Goal: Transaction & Acquisition: Purchase product/service

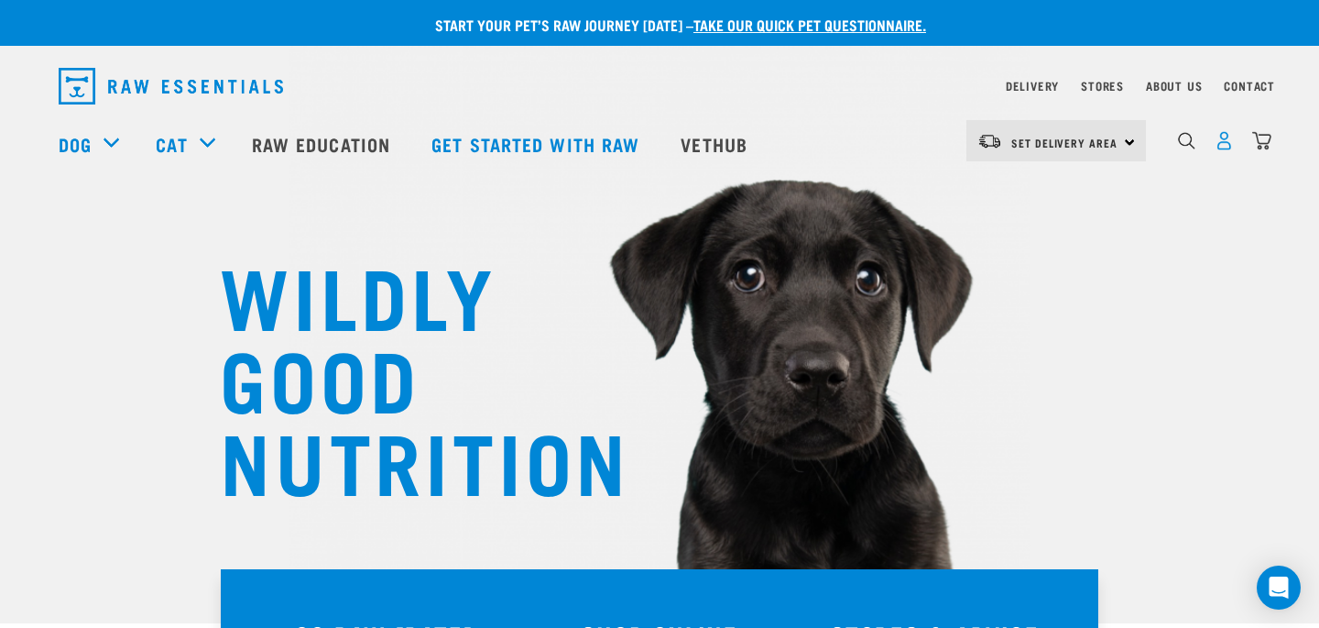
click at [1228, 145] on img "dropdown navigation" at bounding box center [1224, 140] width 19 height 19
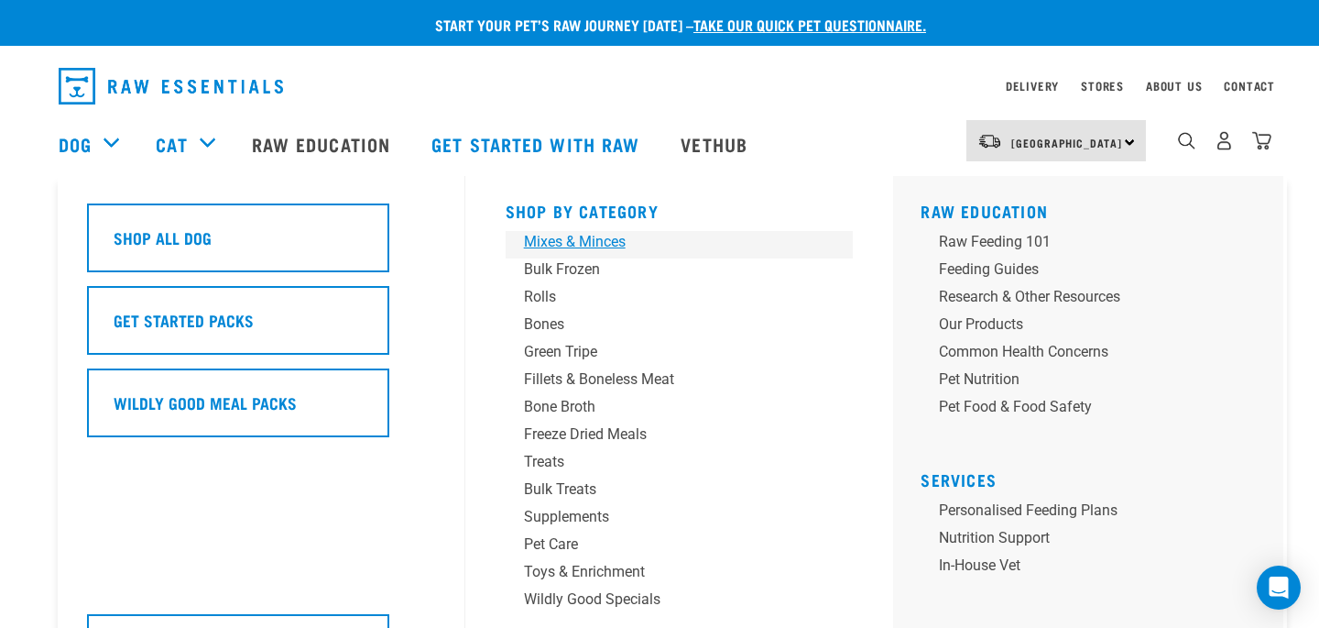
click at [611, 242] on div "Mixes & Minces" at bounding box center [667, 242] width 286 height 22
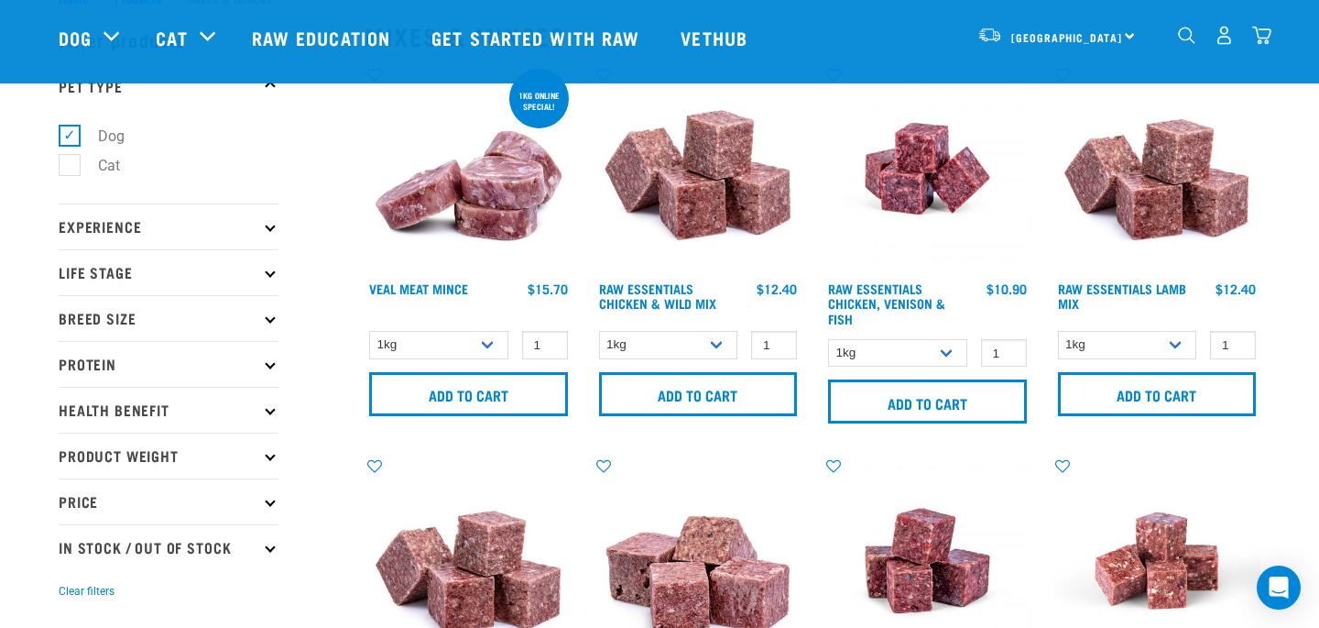
scroll to position [54, 0]
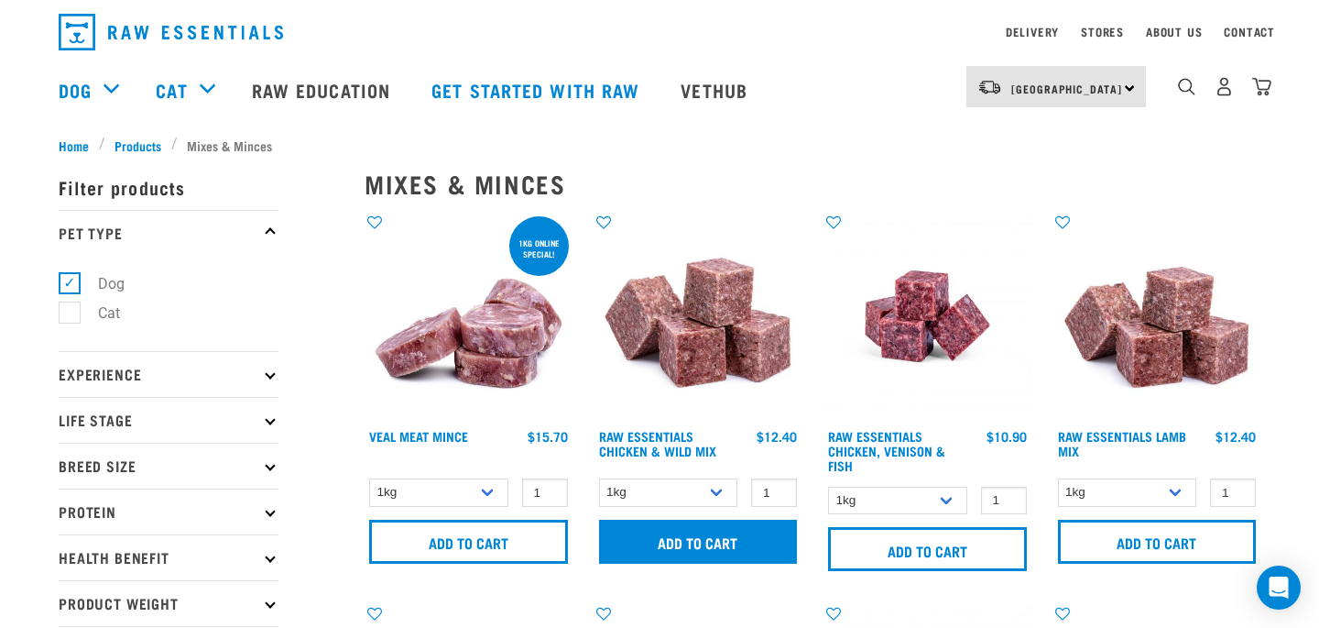
click at [698, 542] on input "Add to cart" at bounding box center [698, 542] width 199 height 44
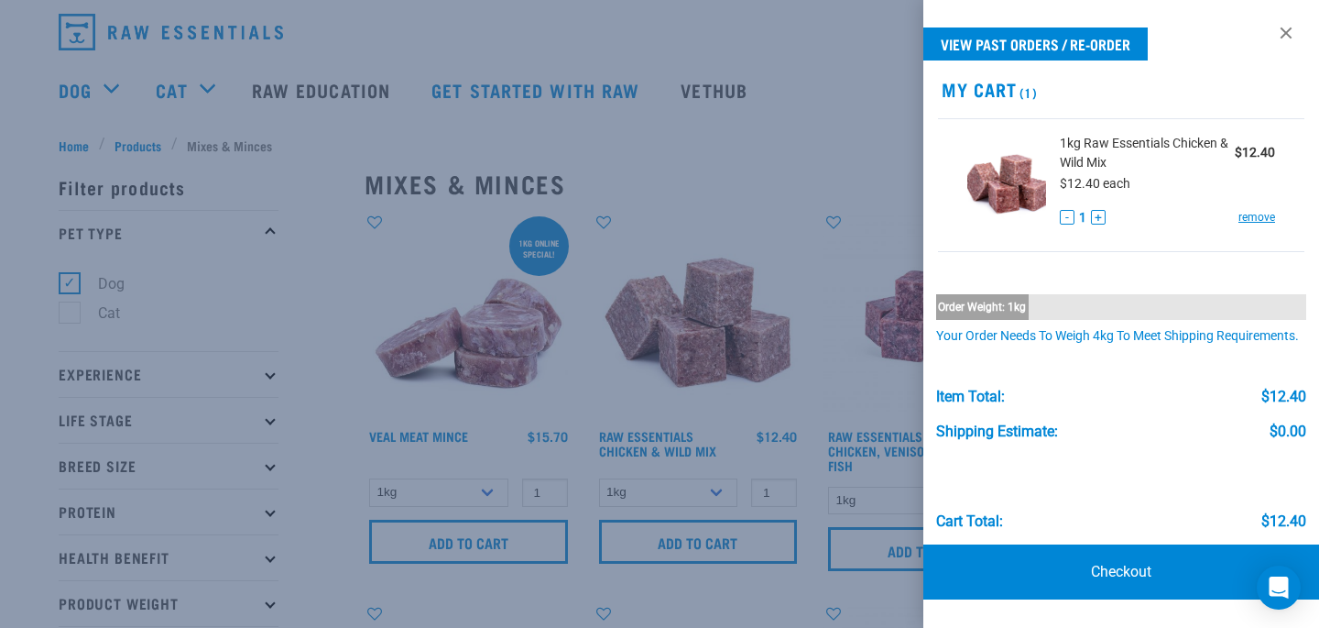
click at [1289, 26] on link at bounding box center [1286, 32] width 29 height 29
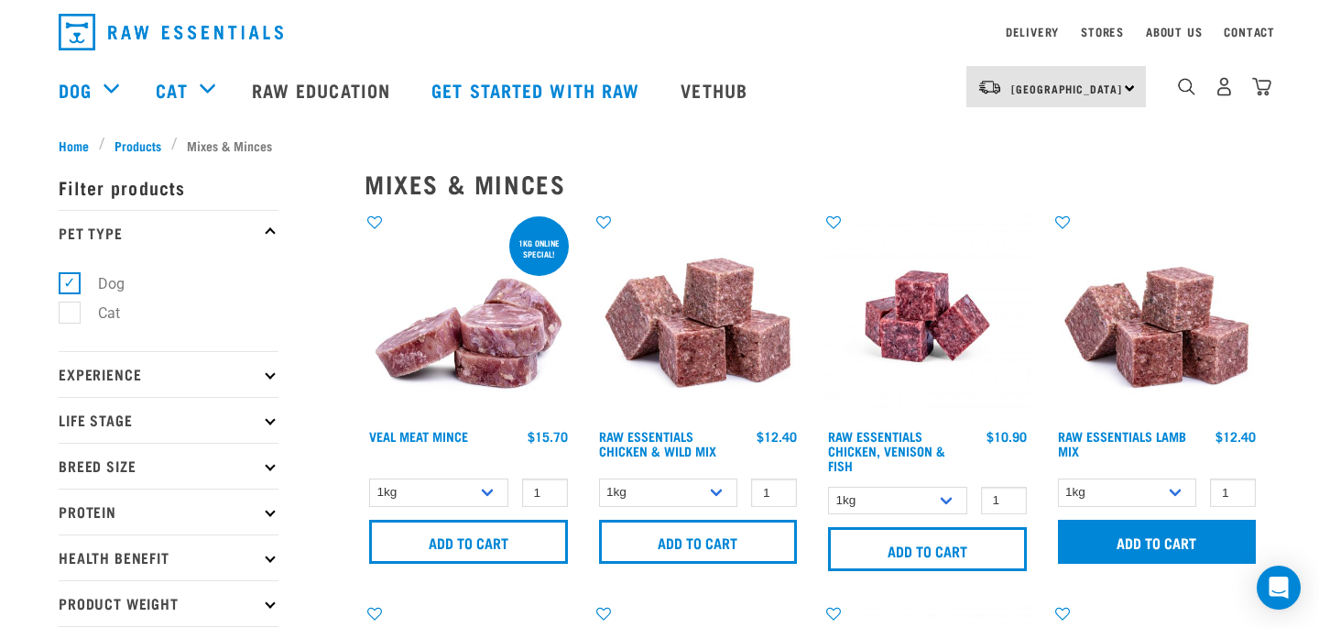
click at [1173, 531] on input "Add to cart" at bounding box center [1157, 542] width 199 height 44
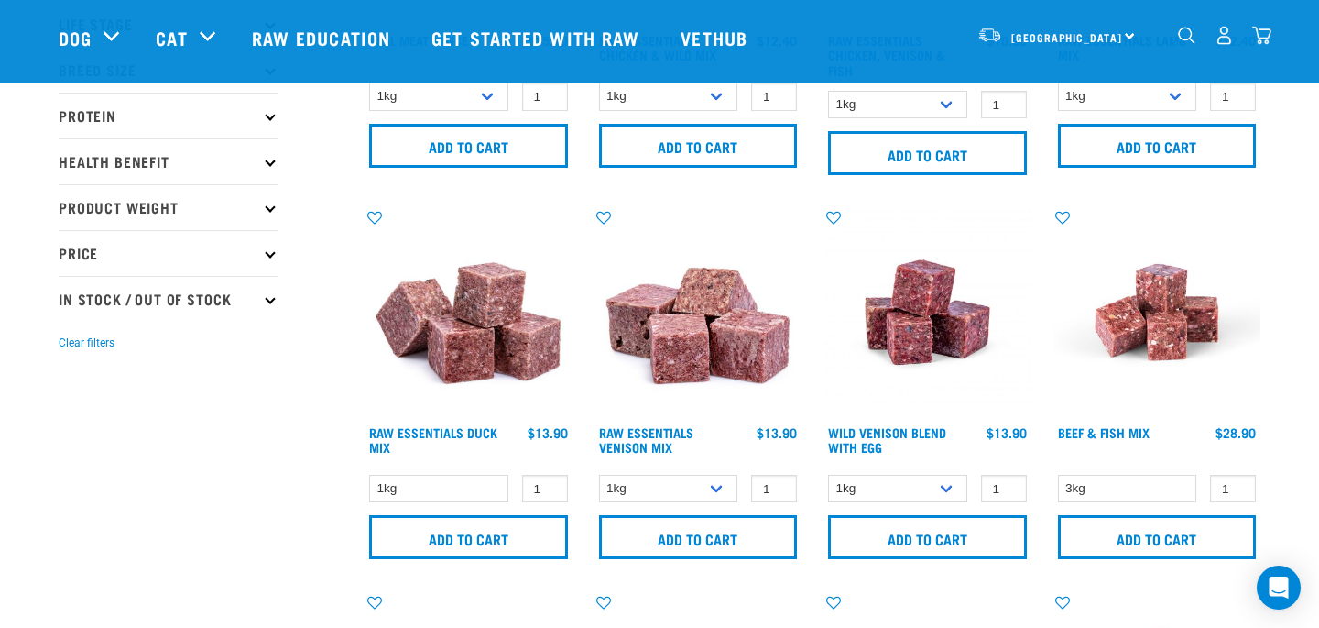
scroll to position [317, 0]
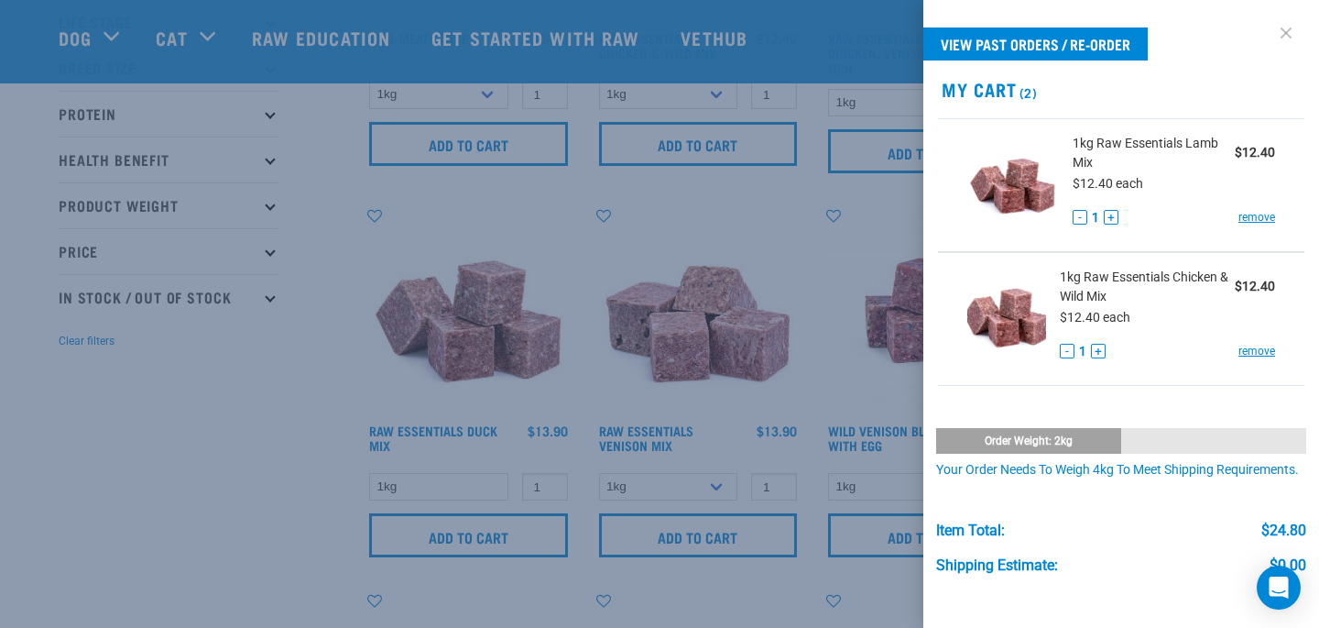
click at [1287, 36] on link at bounding box center [1286, 32] width 29 height 29
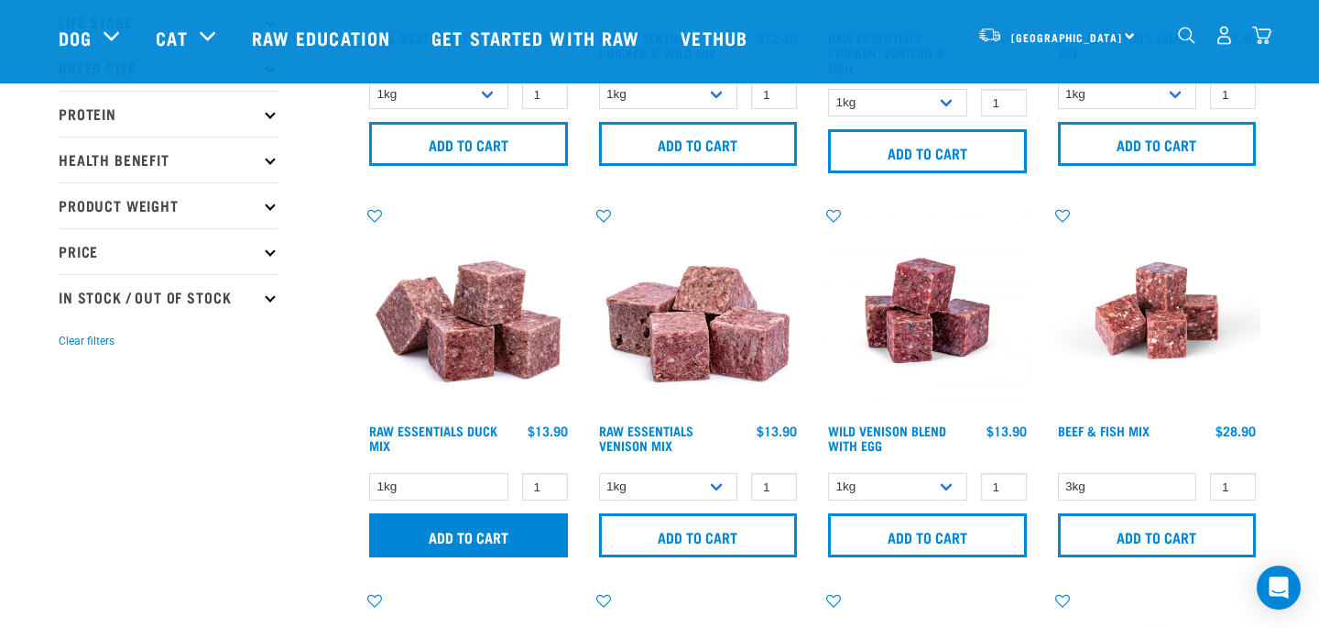
click at [536, 532] on input "Add to cart" at bounding box center [468, 535] width 199 height 44
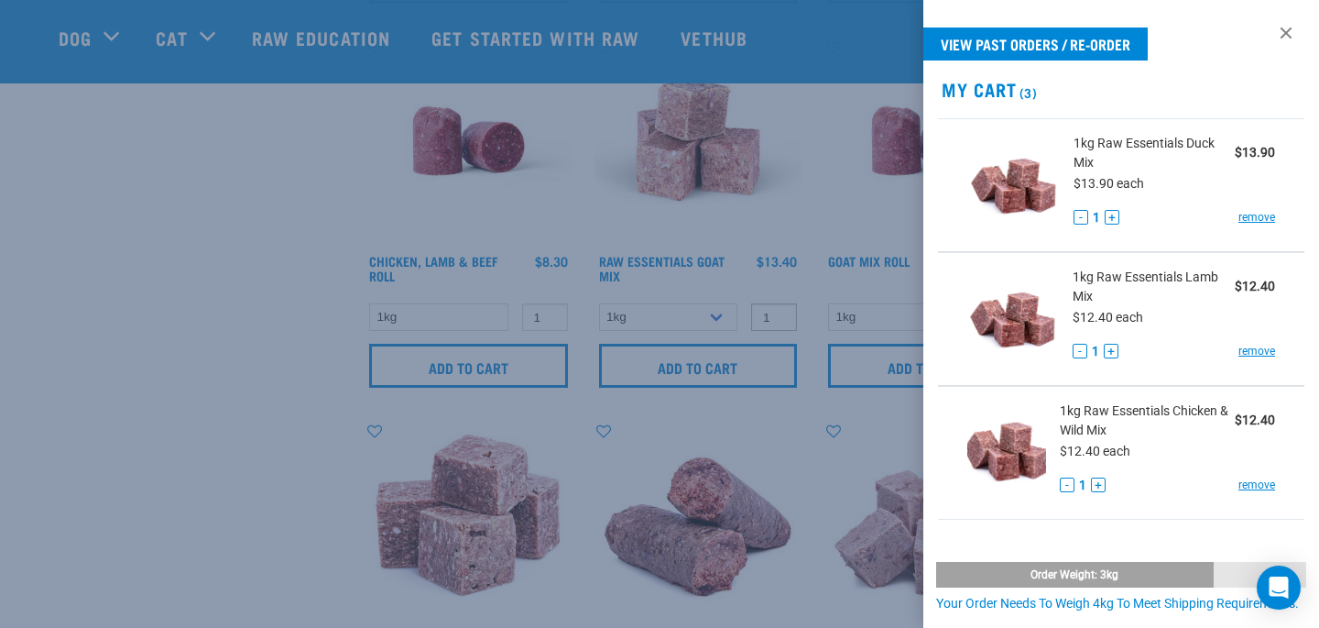
scroll to position [1095, 0]
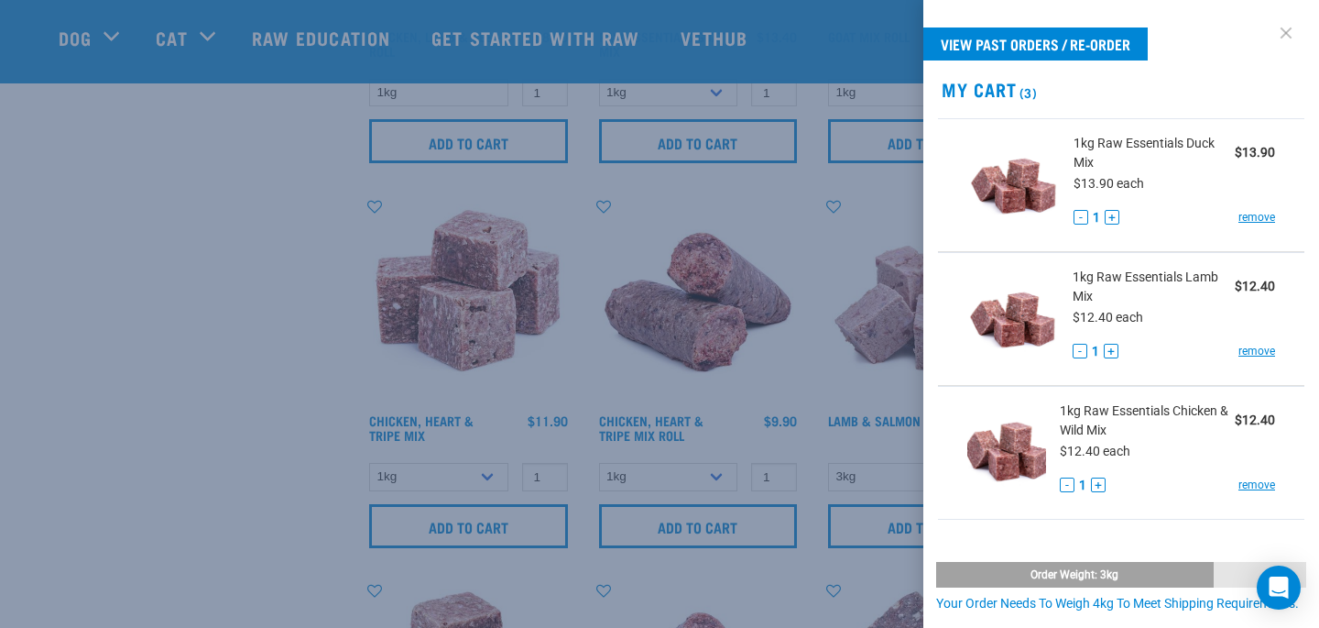
click at [1285, 29] on link at bounding box center [1286, 32] width 29 height 29
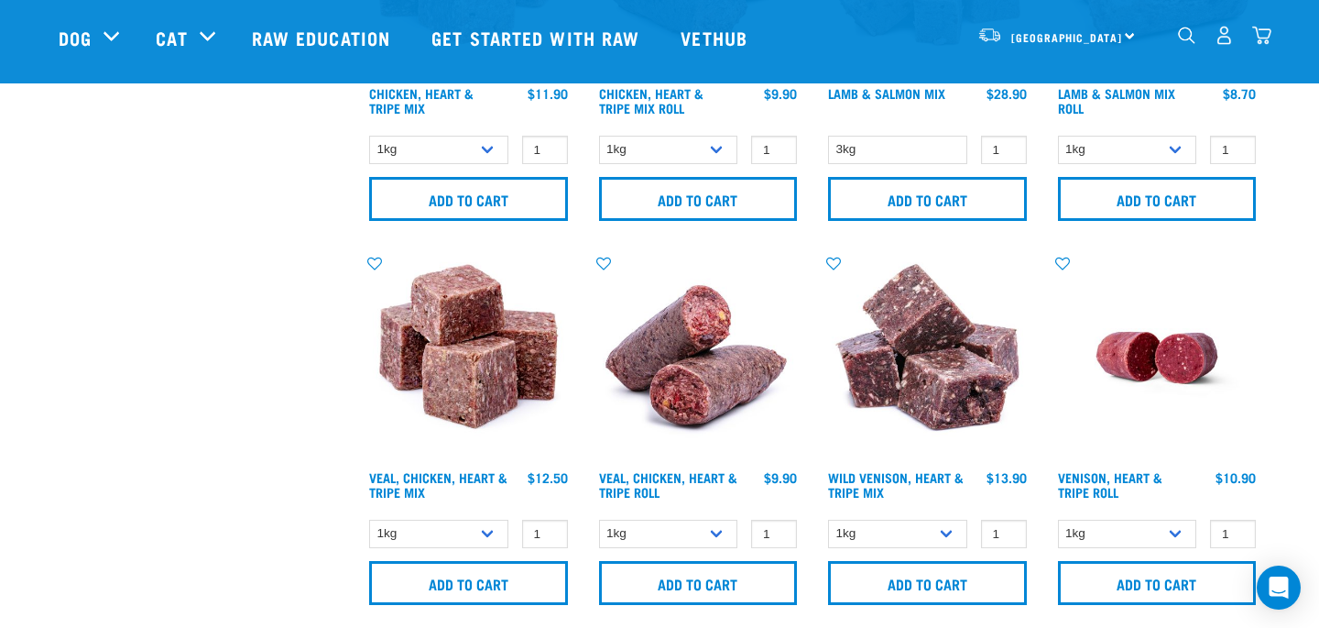
scroll to position [1453, 0]
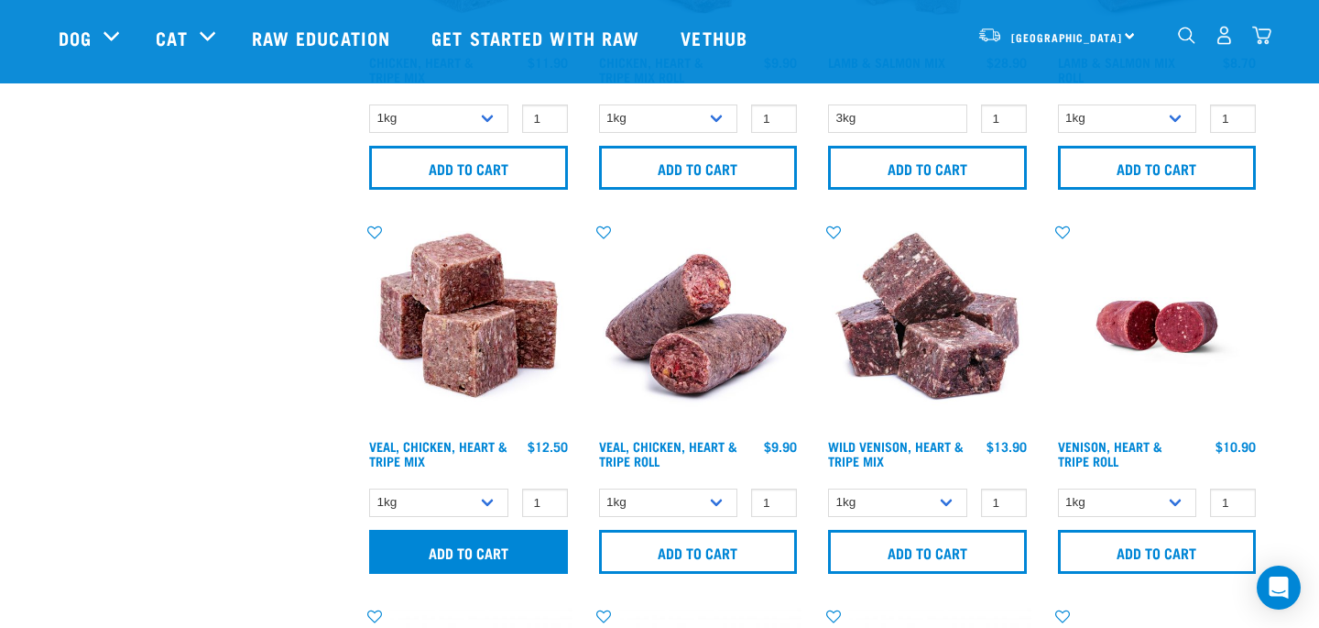
click at [470, 559] on input "Add to cart" at bounding box center [468, 552] width 199 height 44
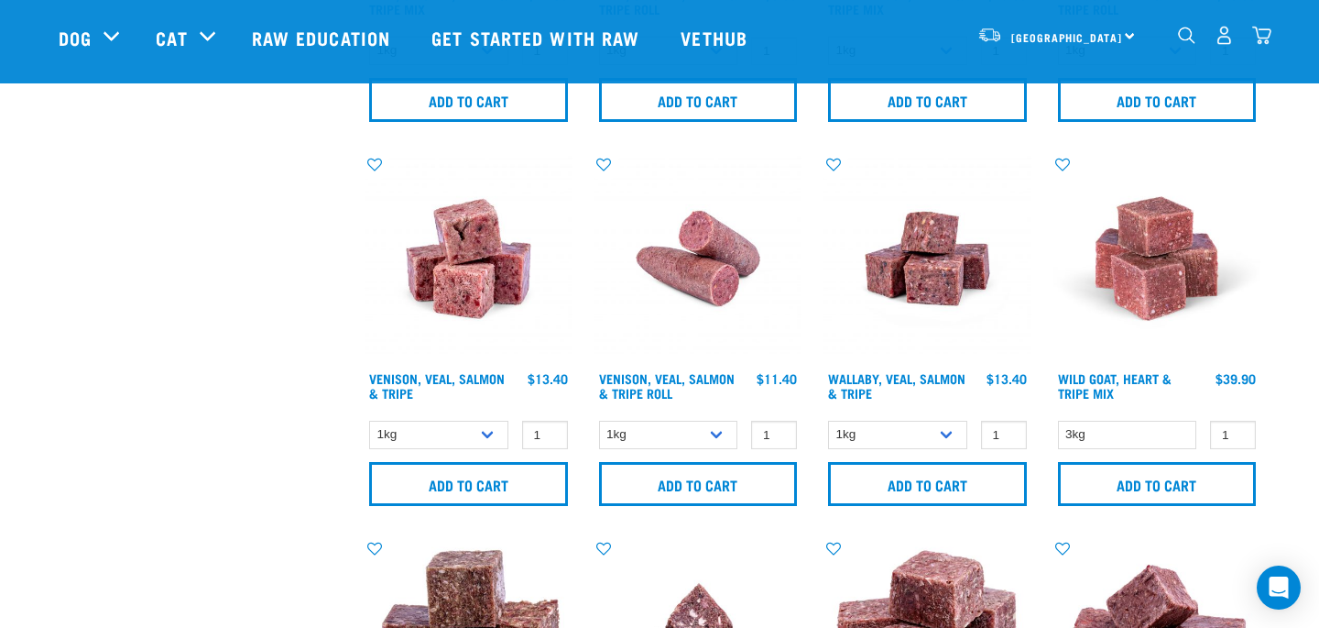
scroll to position [1908, 0]
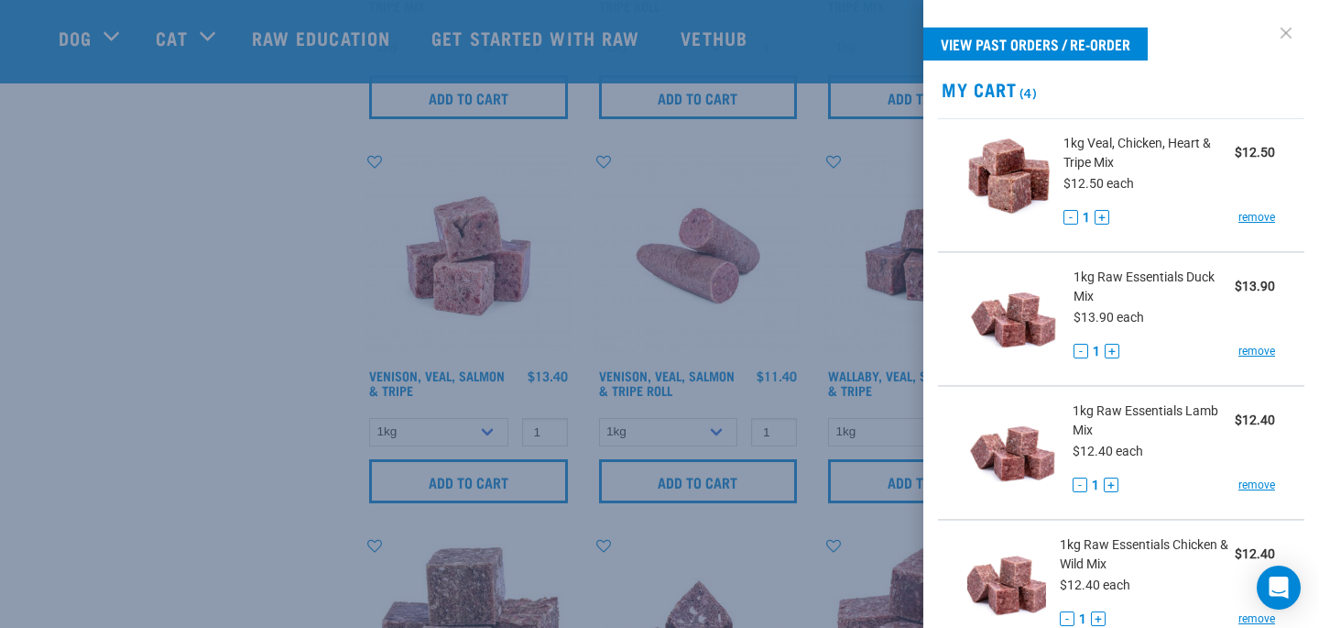
click at [1285, 28] on link at bounding box center [1286, 32] width 29 height 29
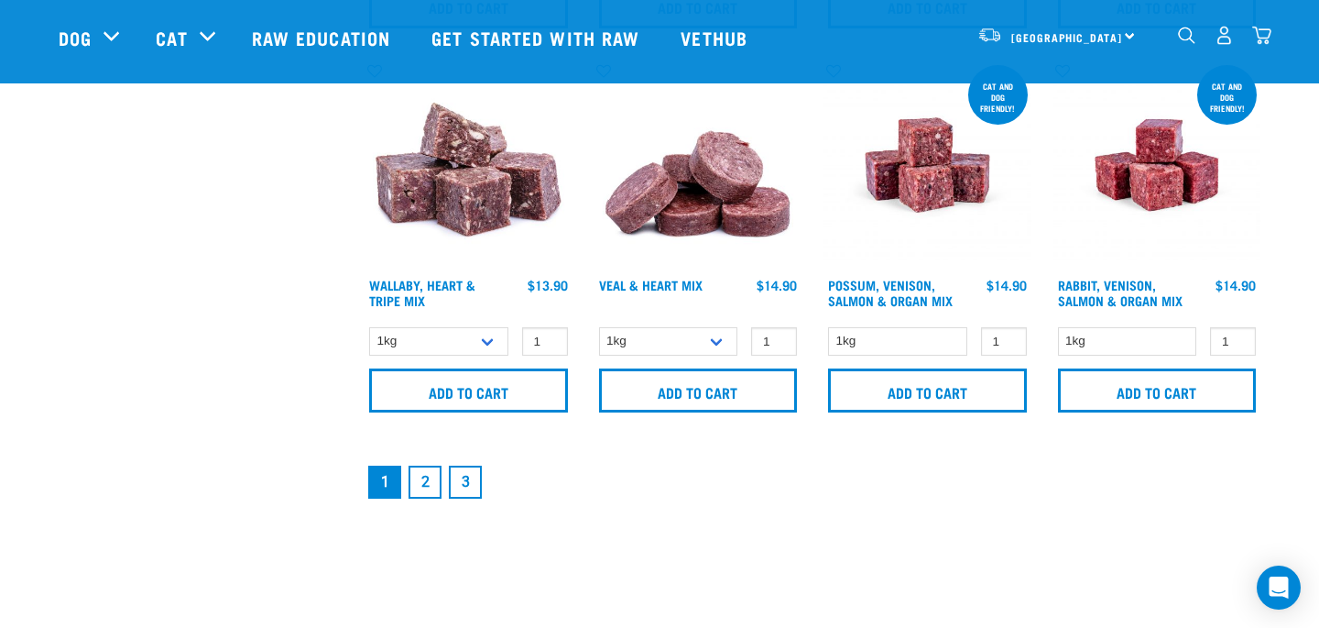
scroll to position [2775, 0]
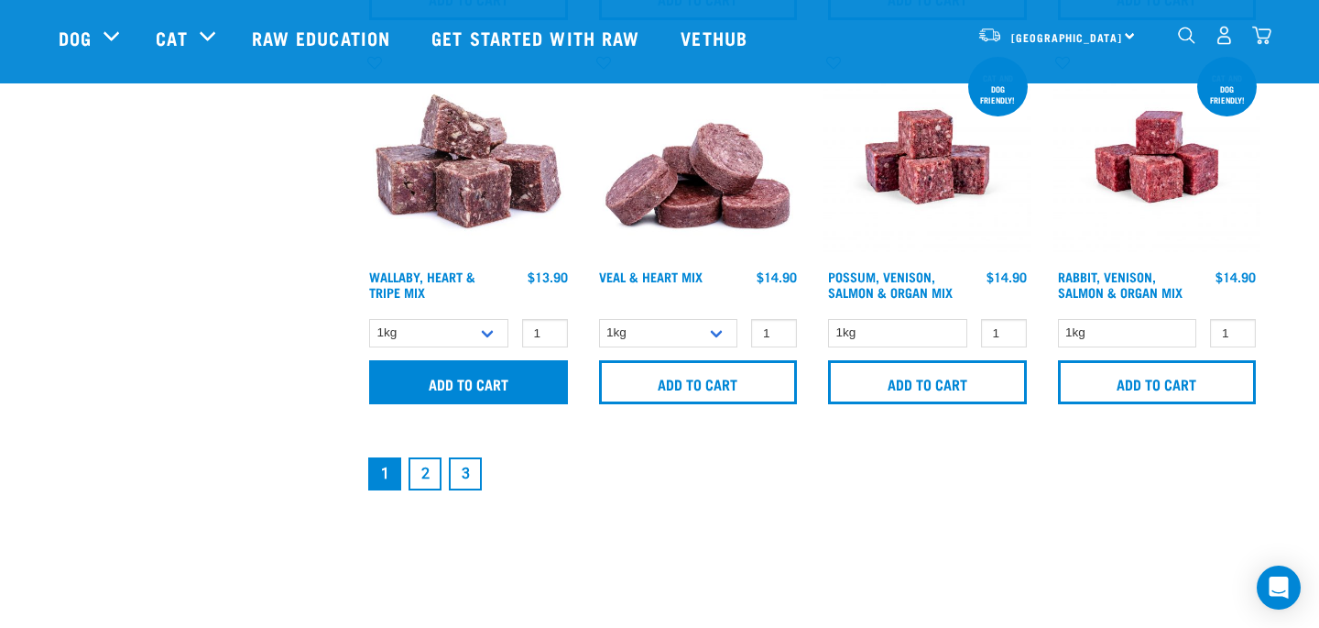
click at [481, 385] on input "Add to cart" at bounding box center [468, 382] width 199 height 44
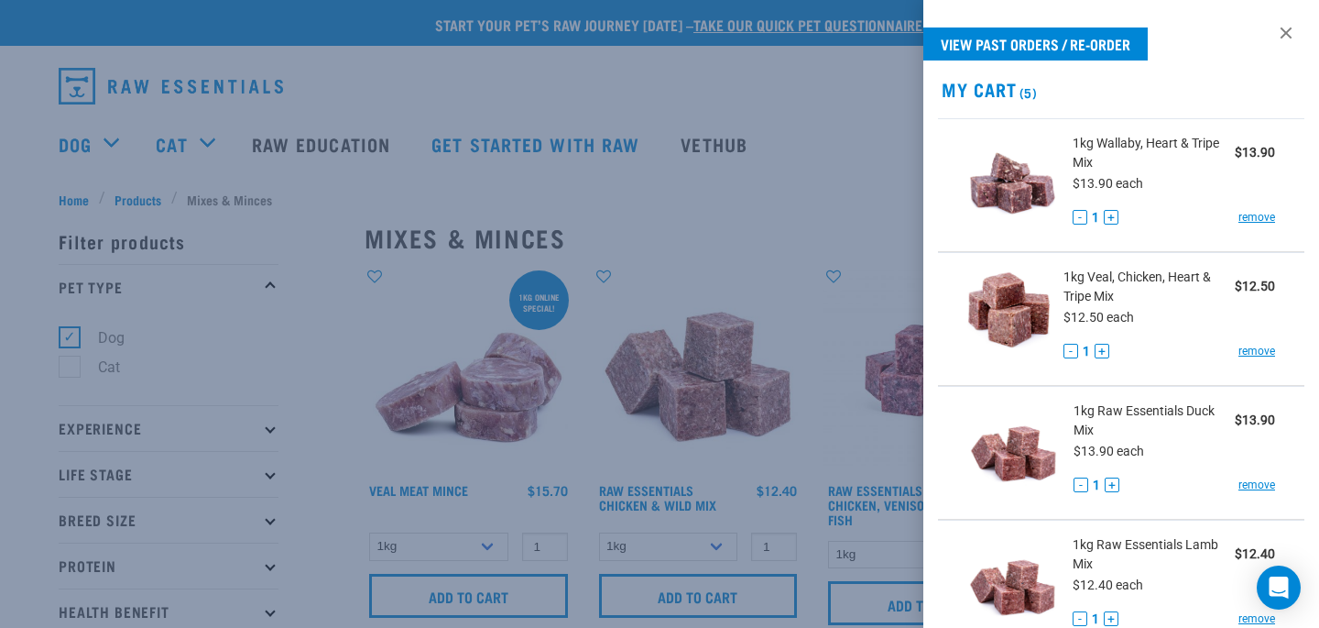
scroll to position [0, 0]
click at [1285, 35] on link at bounding box center [1286, 32] width 29 height 29
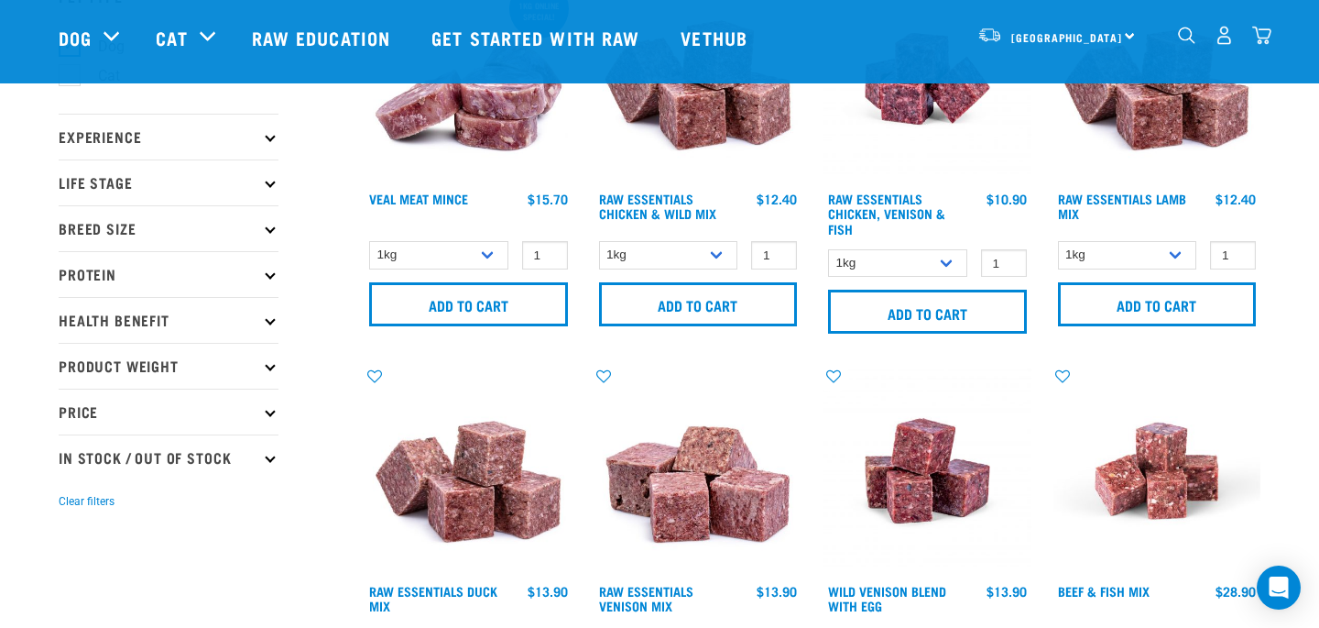
scroll to position [163, 0]
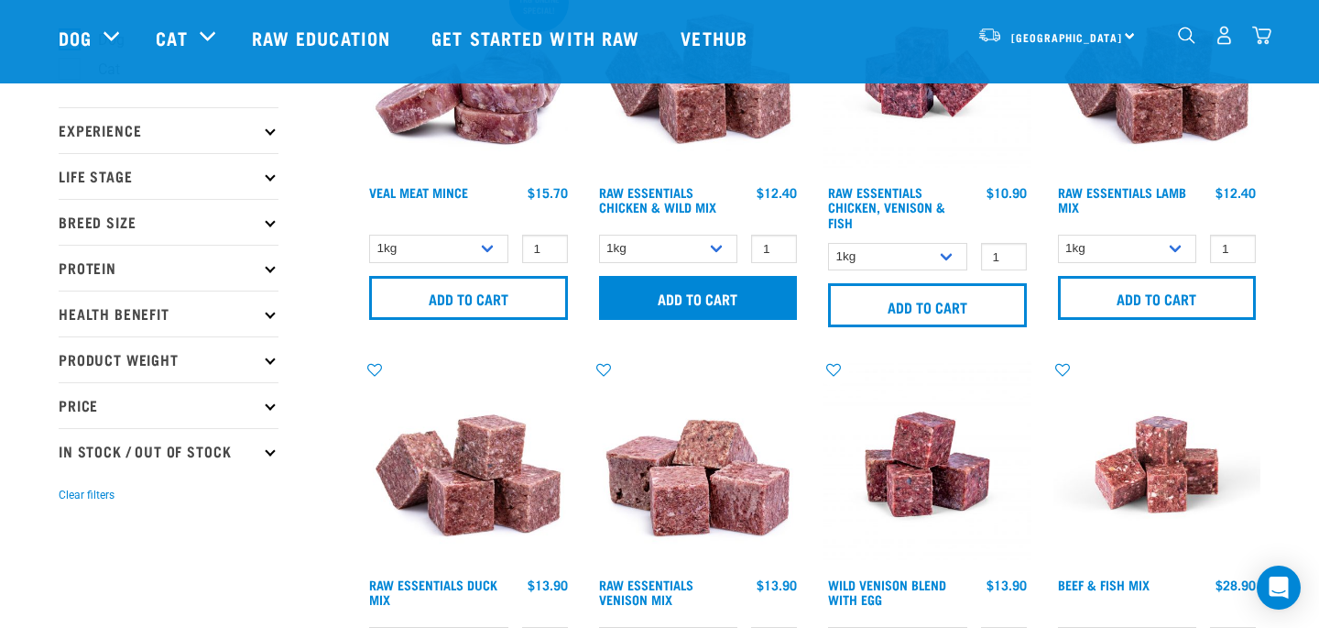
click at [700, 293] on input "Add to cart" at bounding box center [698, 298] width 199 height 44
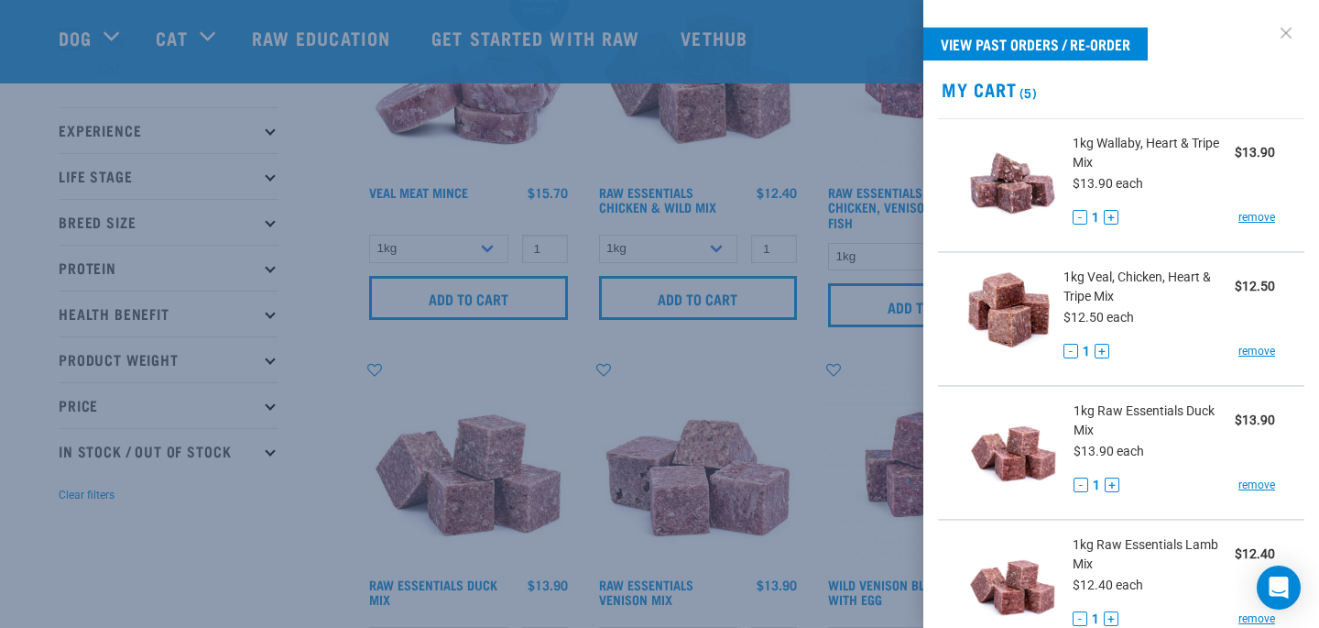
click at [1286, 32] on link at bounding box center [1286, 32] width 29 height 29
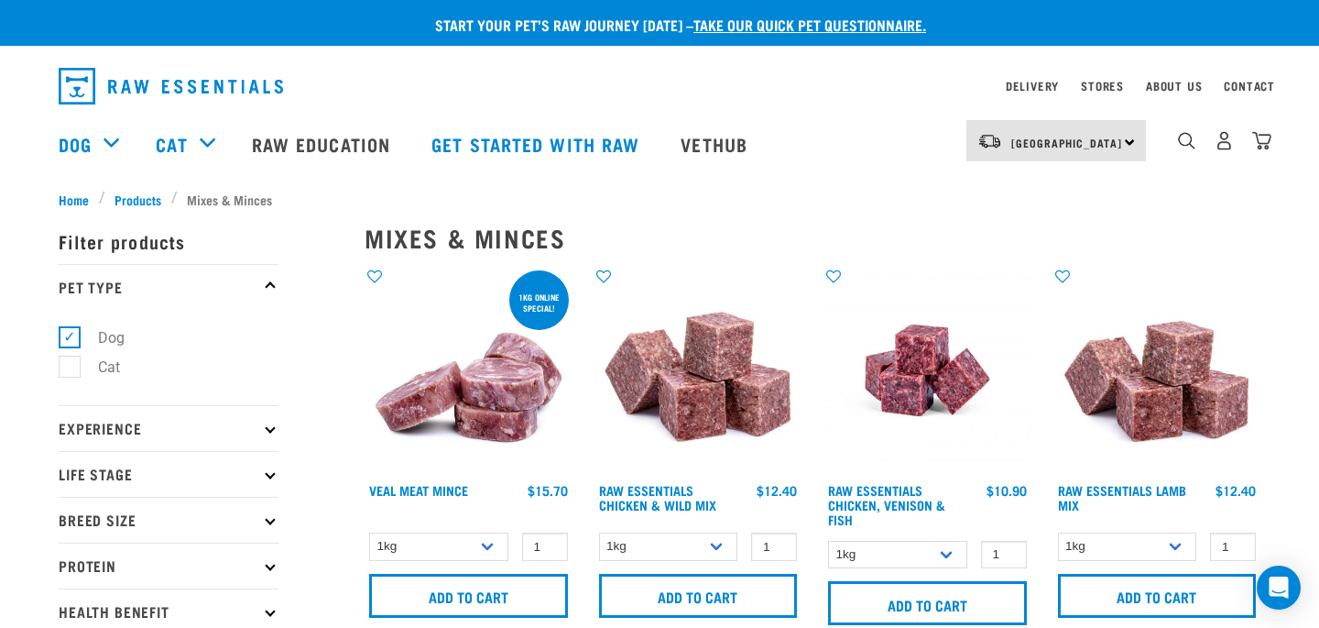
scroll to position [0, 0]
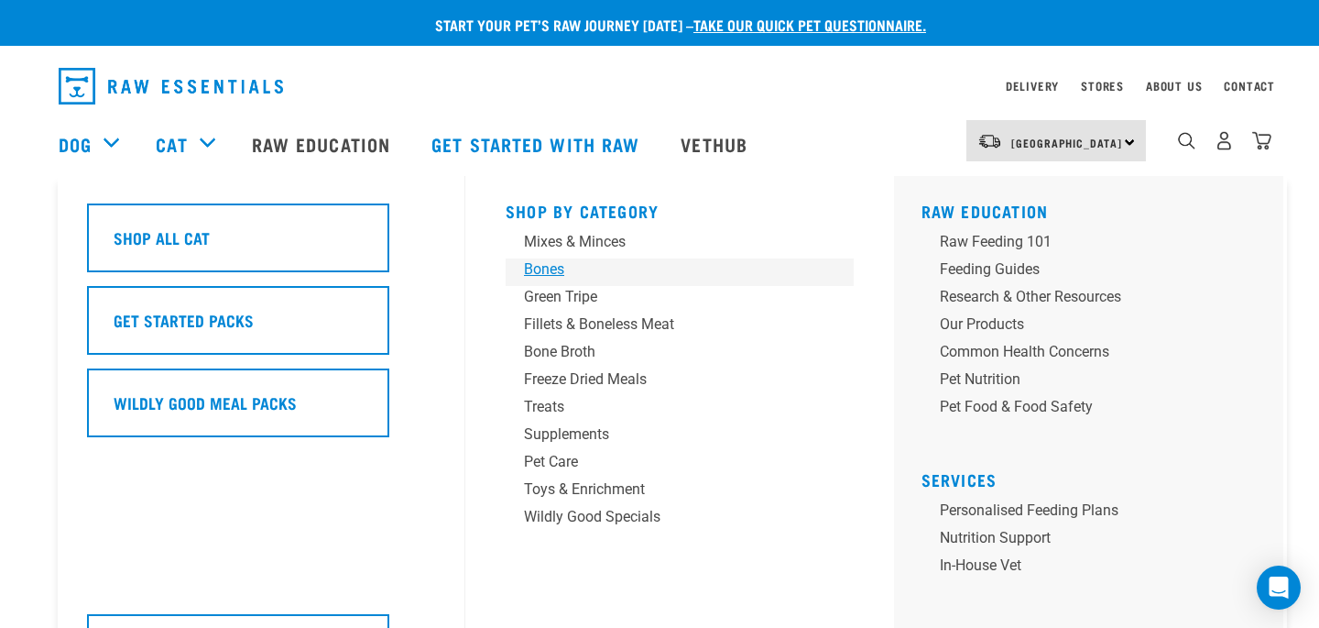
click at [558, 263] on div "Bones" at bounding box center [667, 269] width 286 height 22
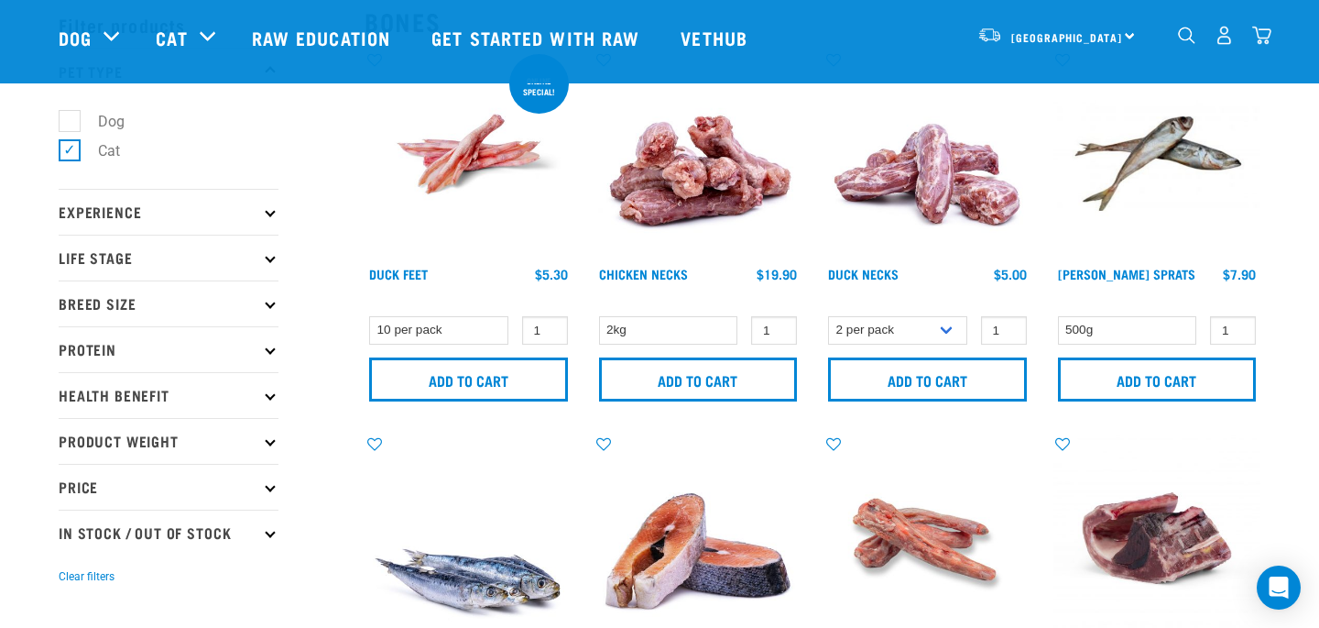
scroll to position [81, 0]
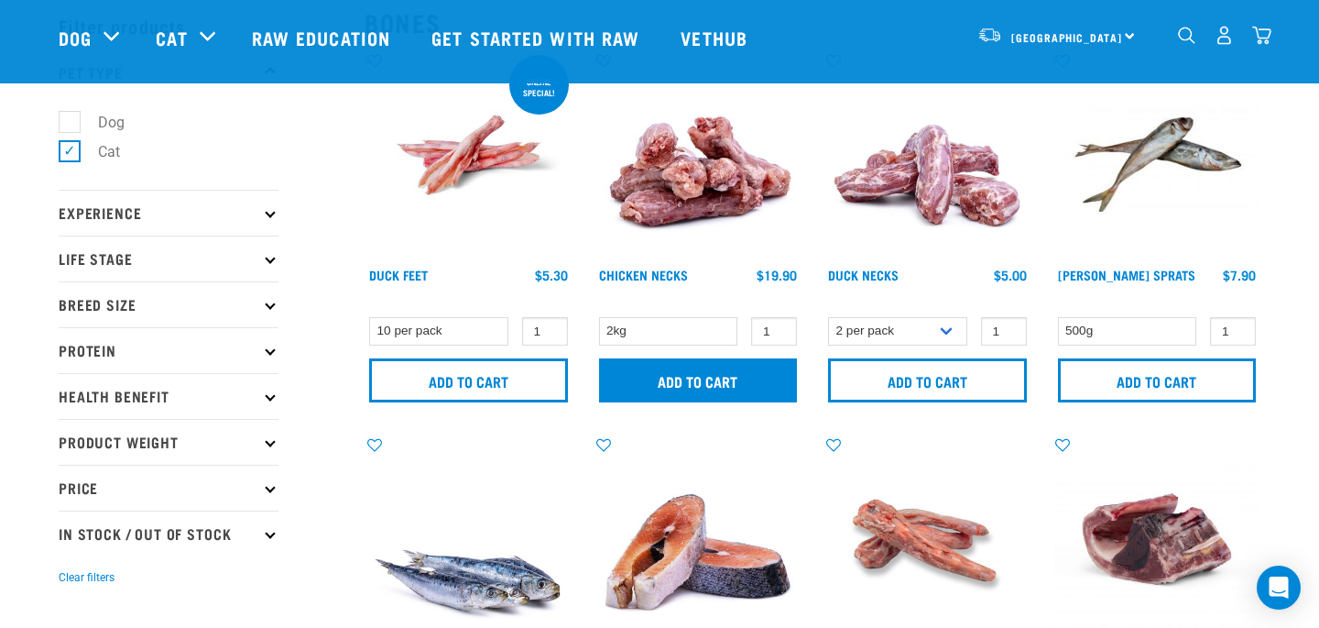
click at [697, 380] on input "Add to cart" at bounding box center [698, 380] width 199 height 44
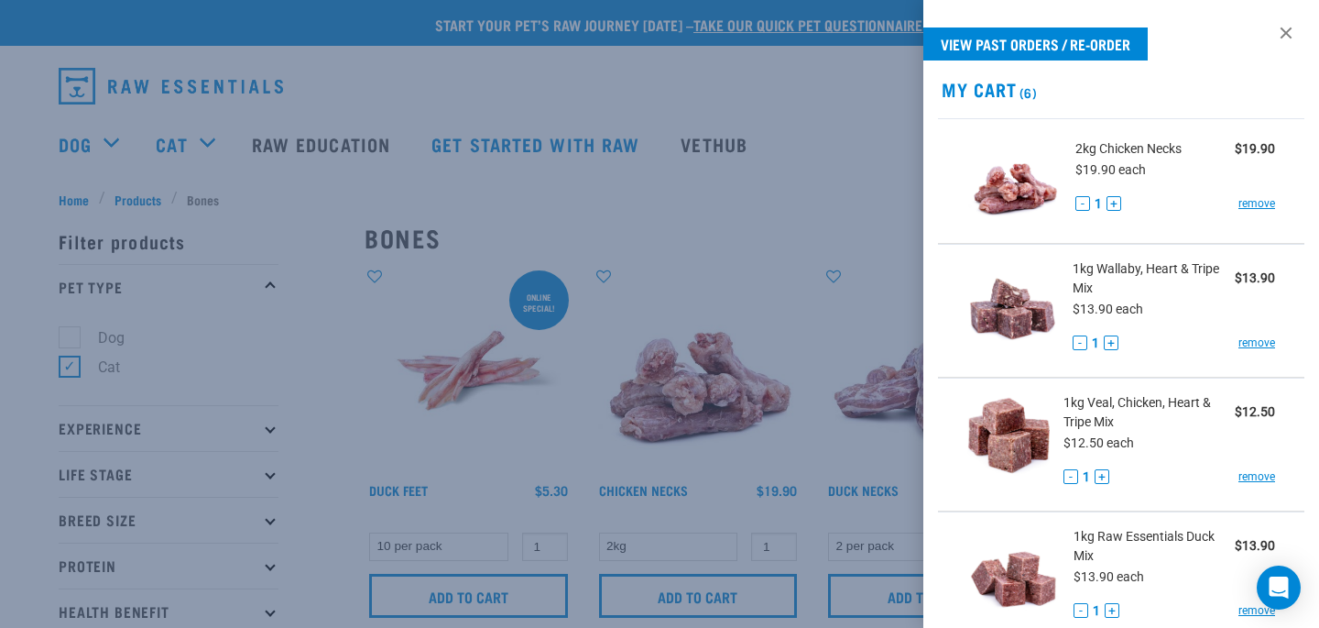
scroll to position [0, 0]
click at [1287, 28] on link at bounding box center [1286, 32] width 29 height 29
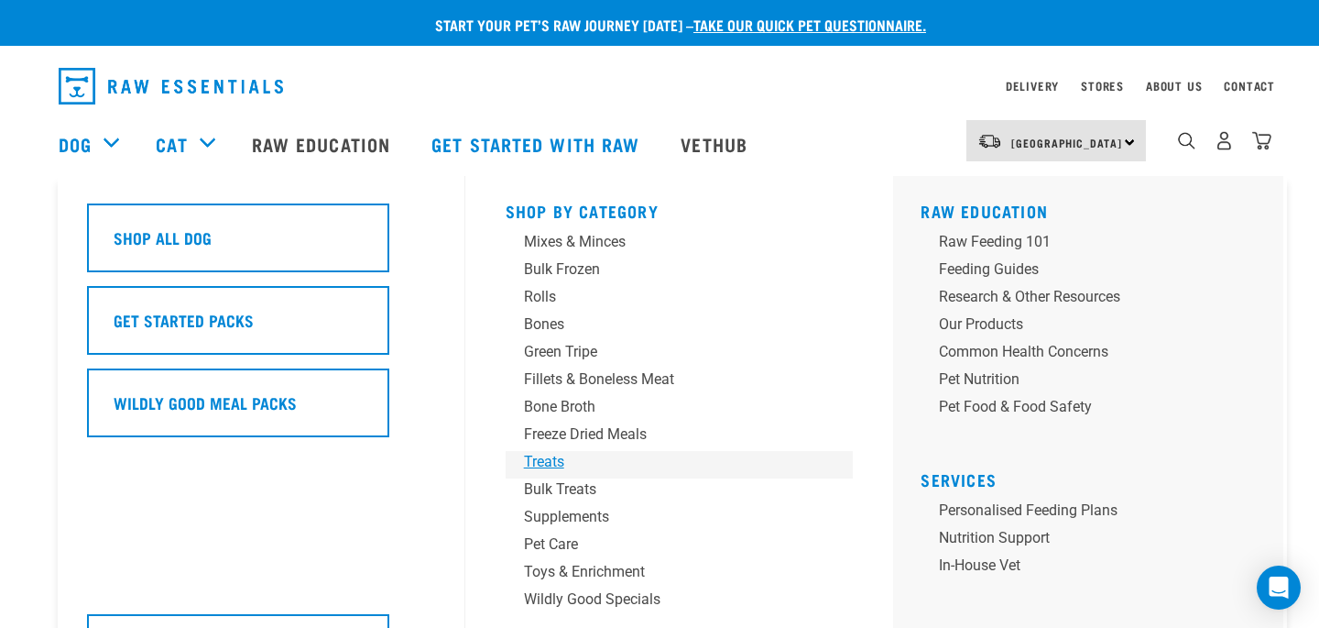
click at [548, 456] on div "Treats" at bounding box center [667, 462] width 286 height 22
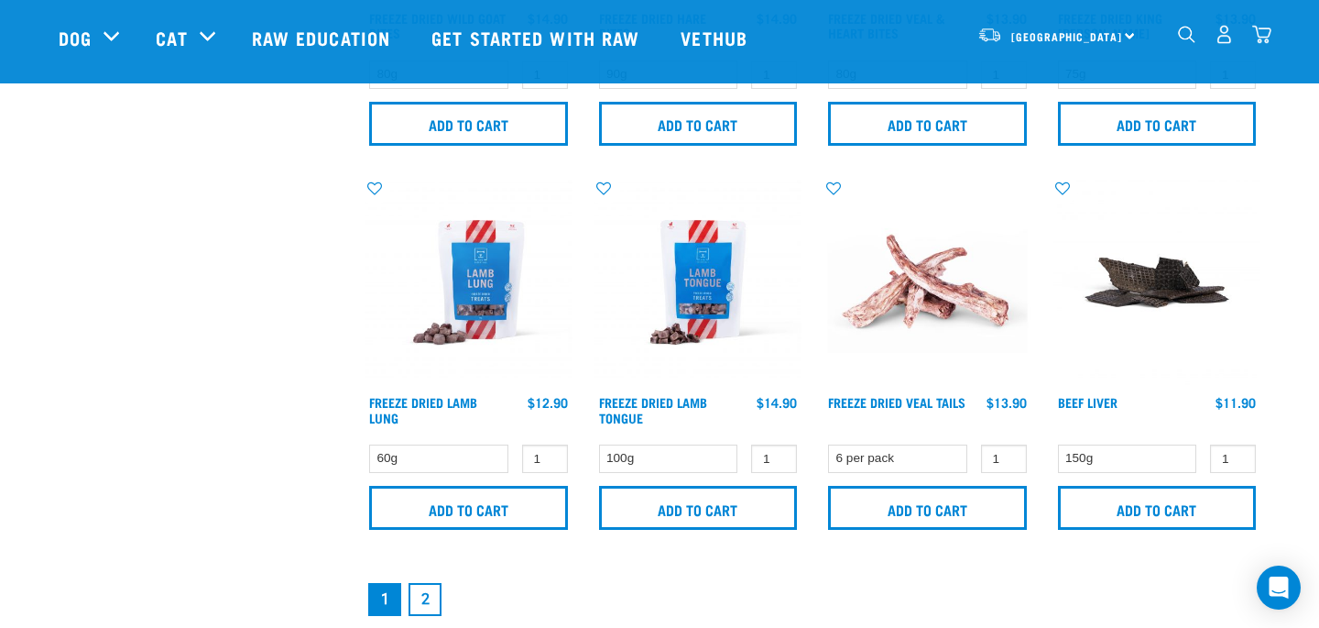
scroll to position [2666, 0]
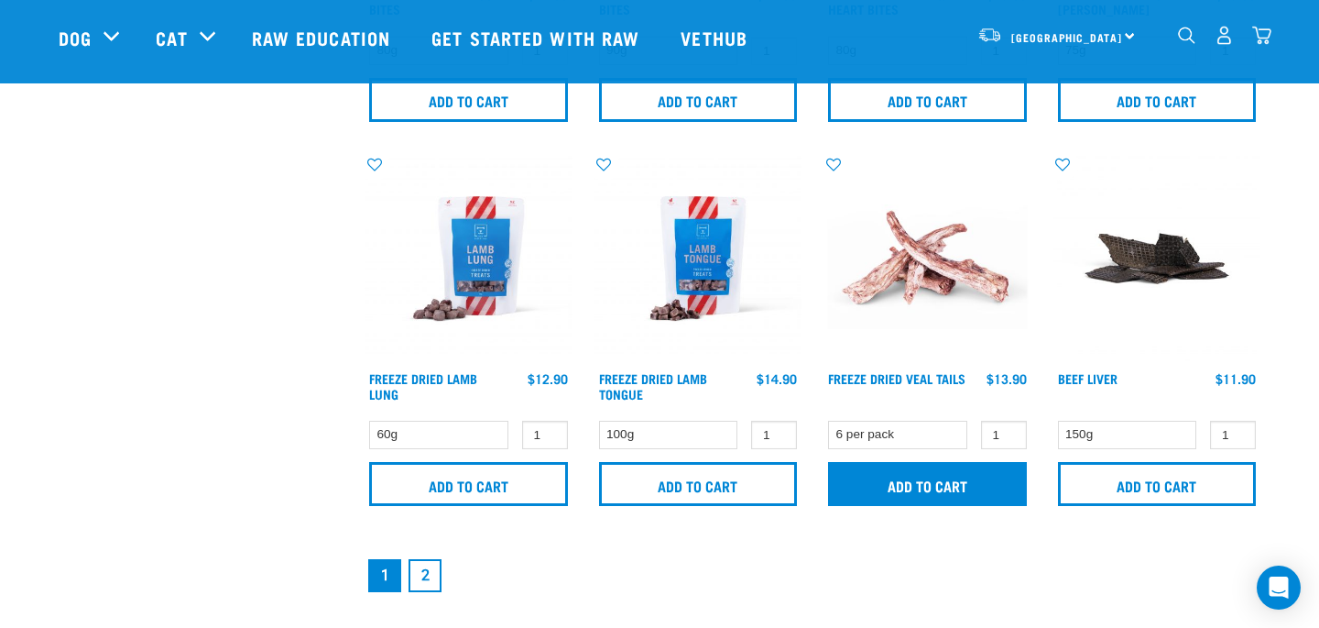
click at [923, 485] on input "Add to cart" at bounding box center [927, 484] width 199 height 44
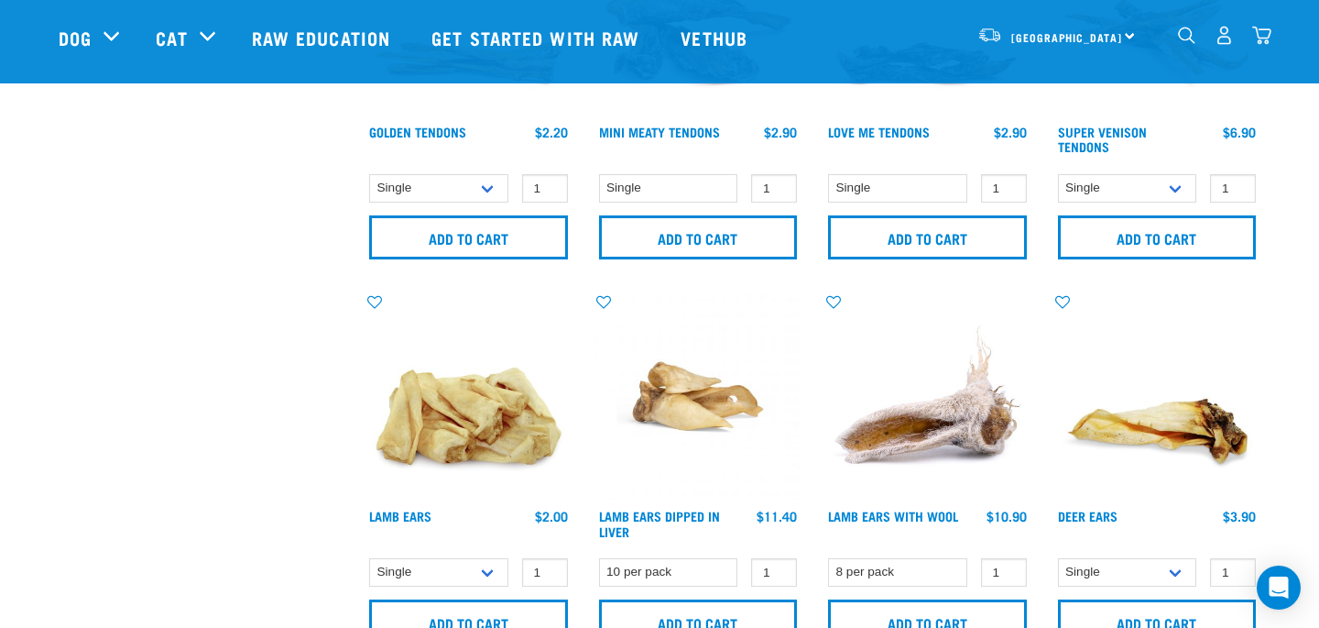
scroll to position [988, 0]
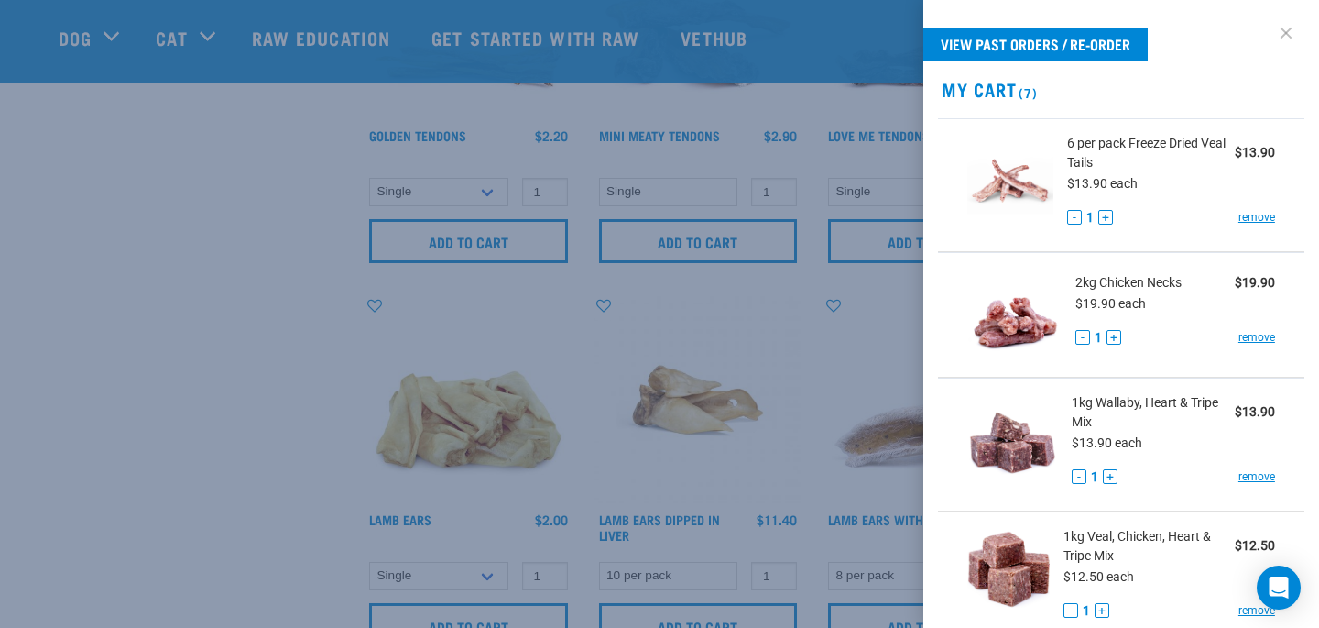
click at [1286, 27] on link at bounding box center [1286, 32] width 29 height 29
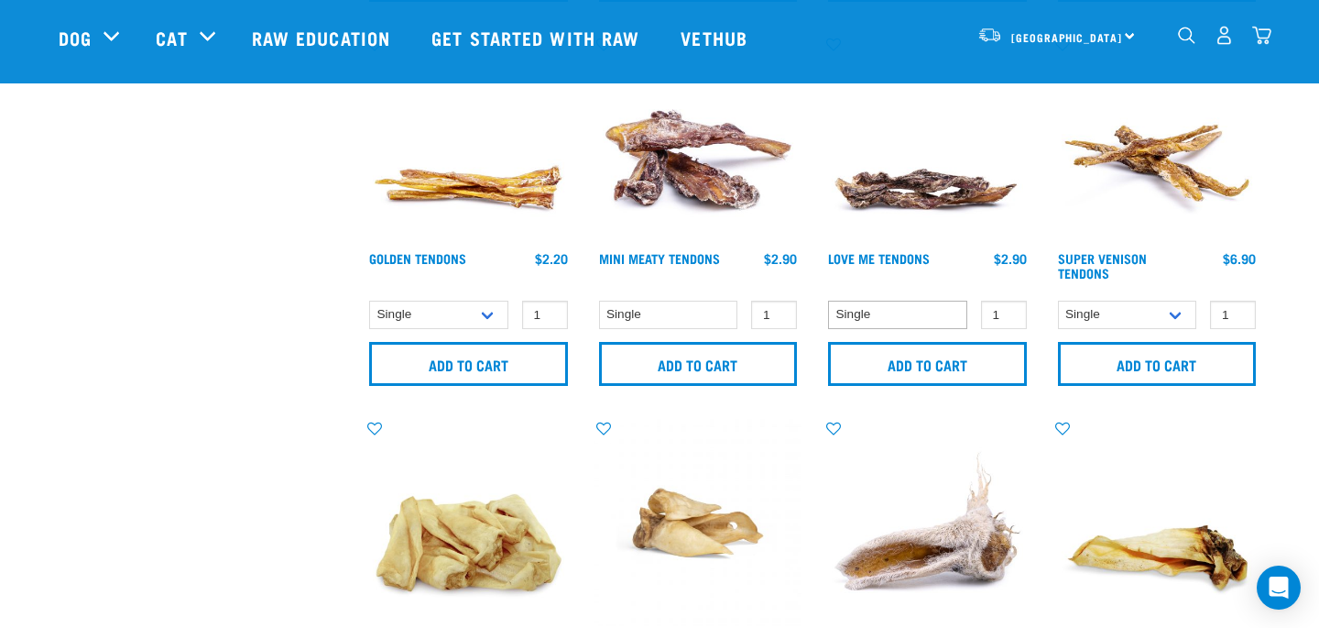
scroll to position [874, 0]
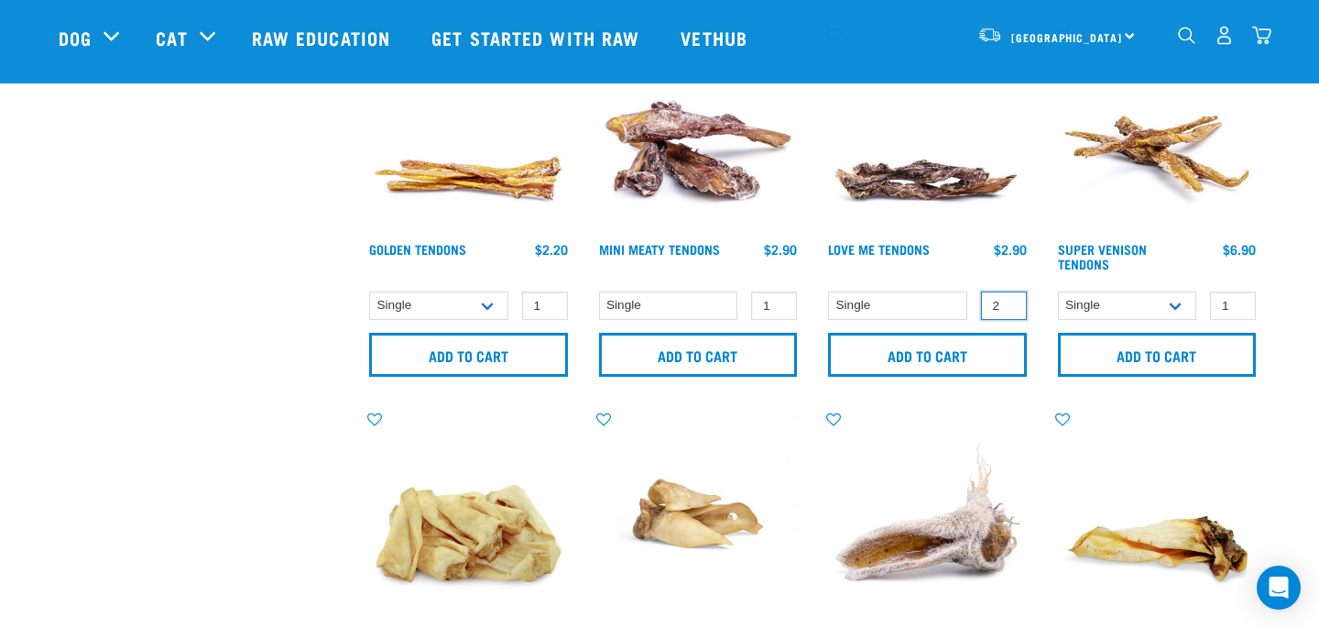
click at [1006, 301] on input "2" at bounding box center [1004, 305] width 46 height 28
click at [1006, 301] on input "3" at bounding box center [1004, 305] width 46 height 28
type input "4"
click at [1006, 301] on input "4" at bounding box center [1004, 305] width 46 height 28
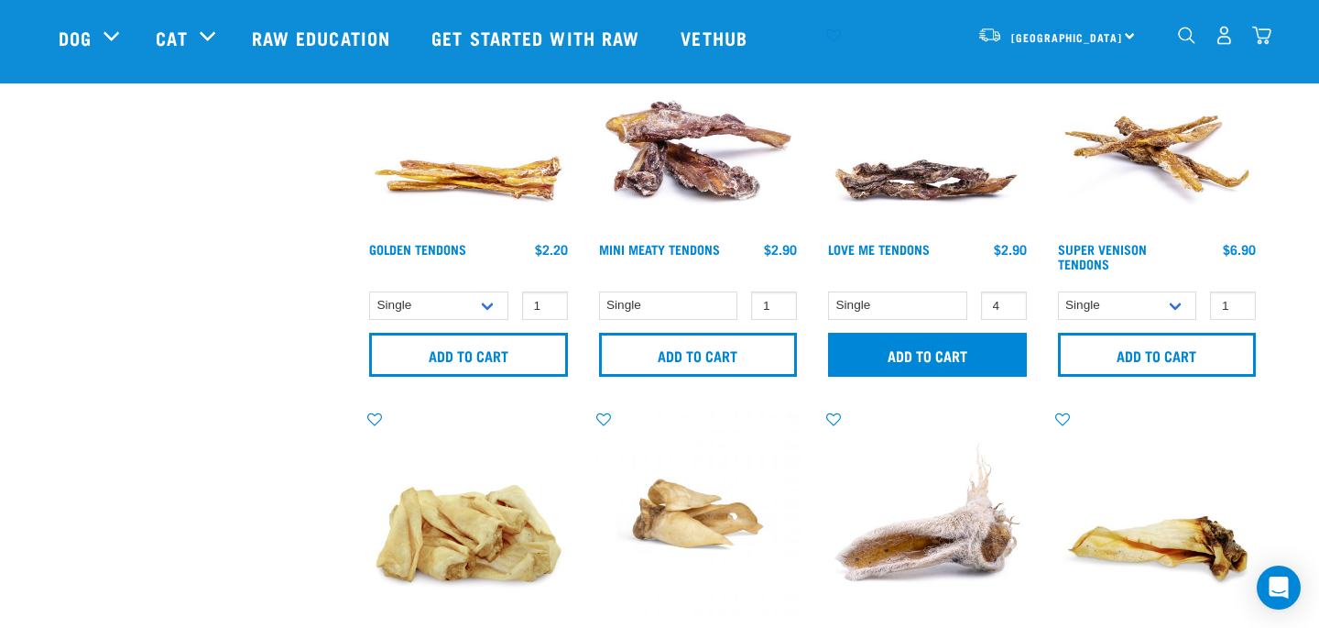
click at [921, 362] on input "Add to cart" at bounding box center [927, 355] width 199 height 44
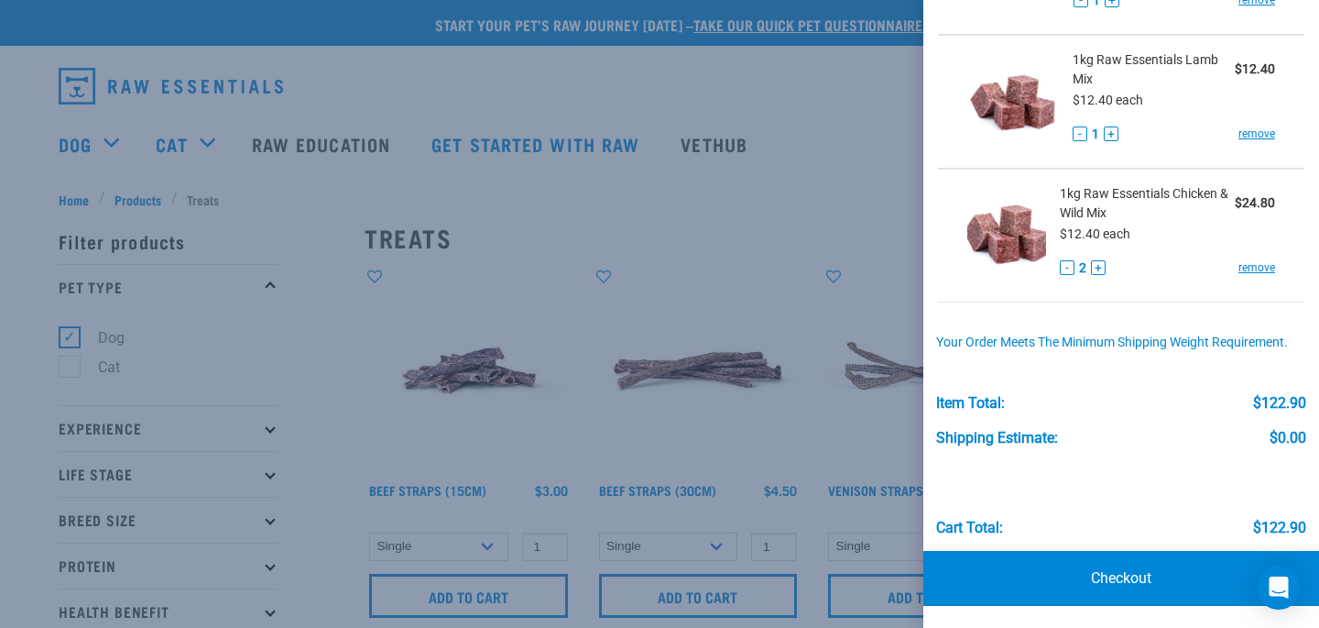
scroll to position [869, 0]
click at [1110, 577] on link "Checkout" at bounding box center [1122, 579] width 396 height 55
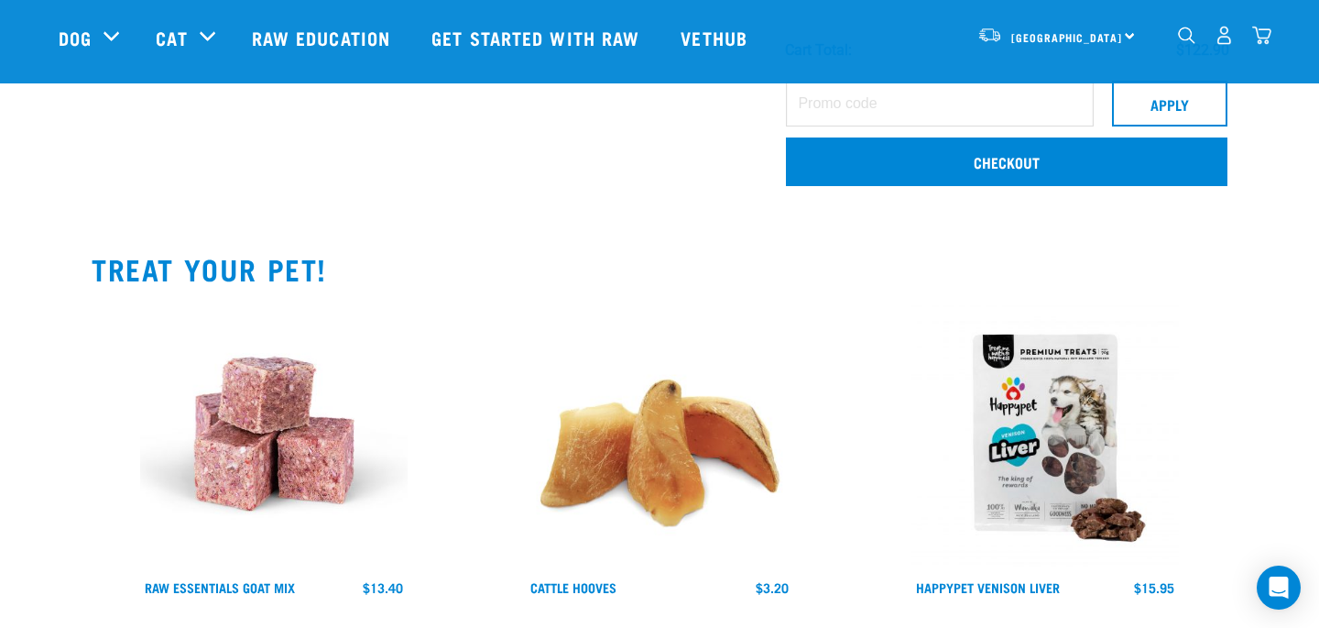
scroll to position [1137, 0]
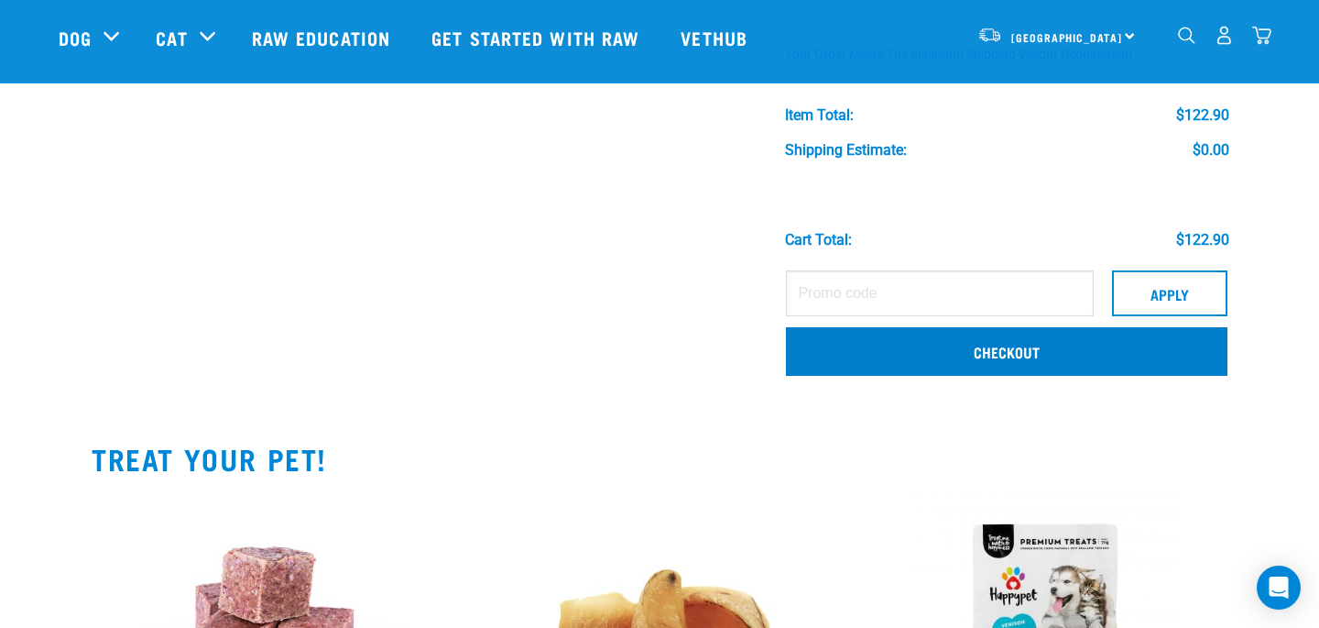
click at [826, 352] on link "Checkout" at bounding box center [1007, 351] width 442 height 48
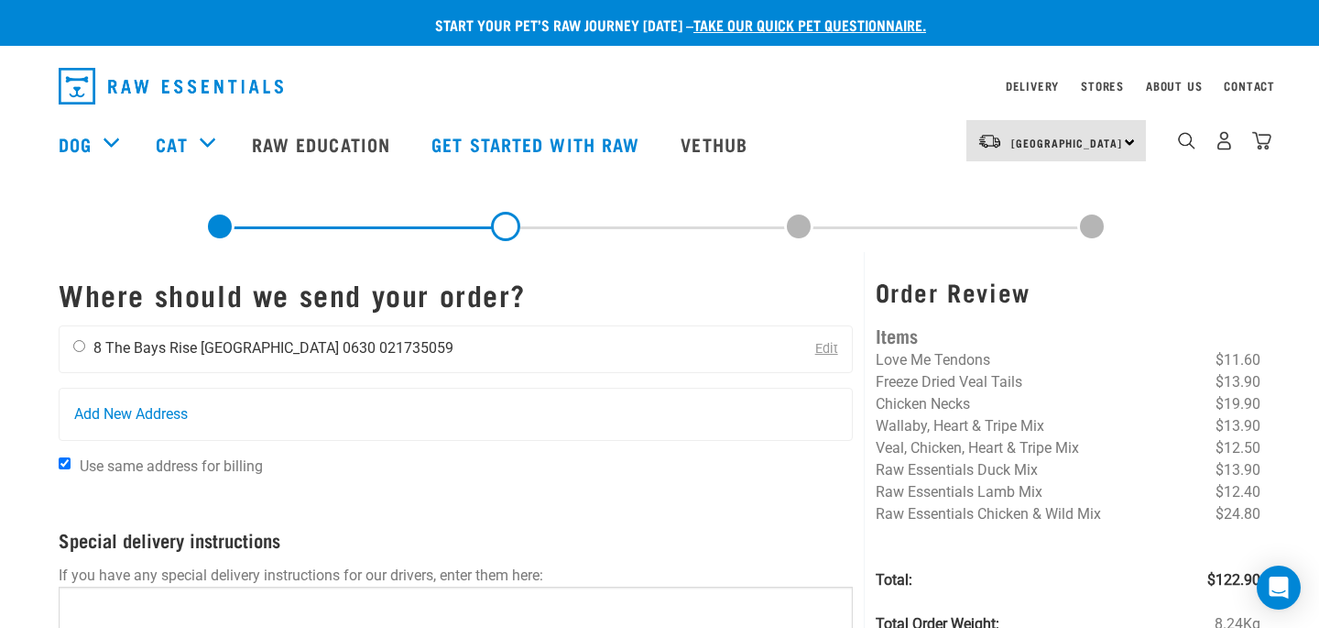
click at [78, 347] on input "radio" at bounding box center [79, 346] width 12 height 12
radio input "true"
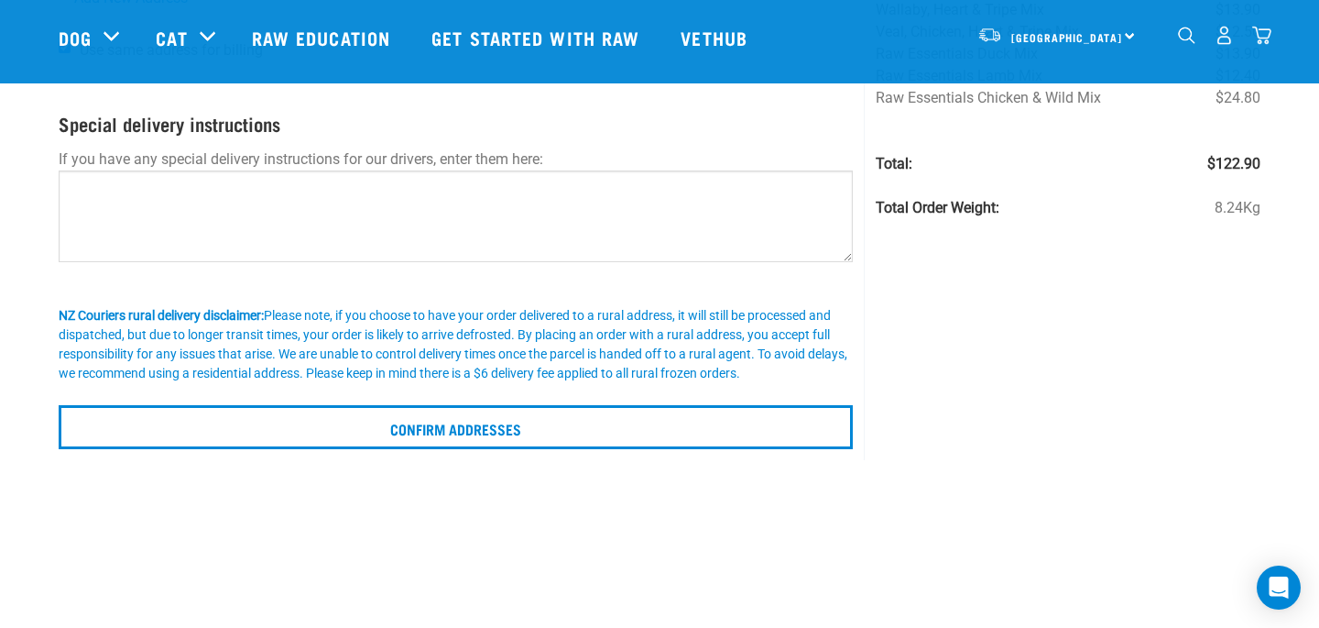
scroll to position [285, 0]
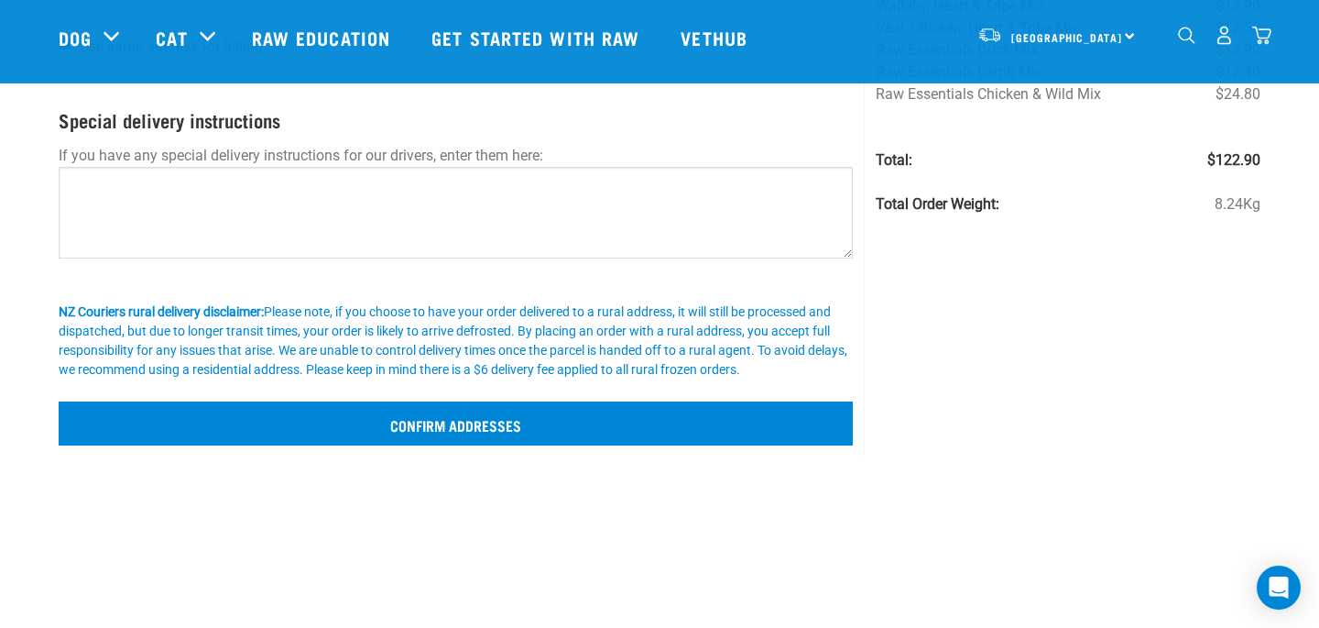
click at [356, 434] on input "Confirm addresses" at bounding box center [456, 423] width 794 height 44
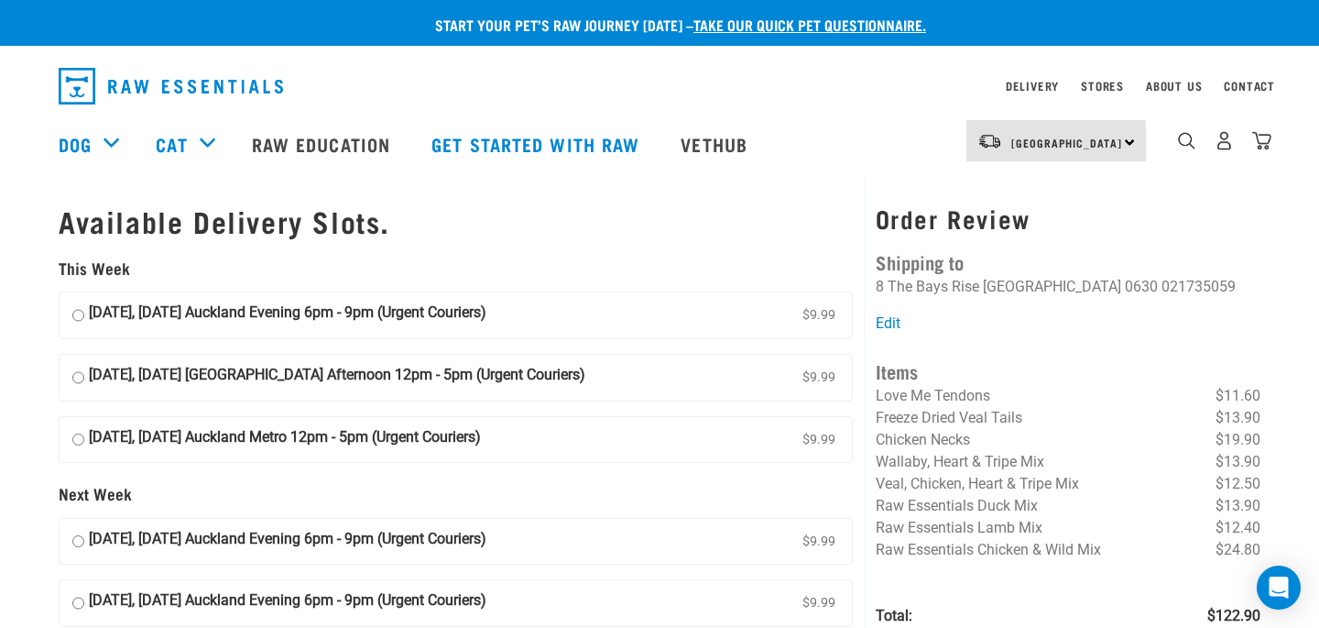
click at [77, 302] on input "[DATE], [DATE] Auckland Evening 6pm - 9pm (Urgent Couriers) $9.99" at bounding box center [78, 314] width 12 height 27
radio input "true"
click at [79, 309] on input "[DATE], [DATE] Auckland Evening 6pm - 9pm (Urgent Couriers) $9.99" at bounding box center [78, 314] width 12 height 27
click at [77, 366] on input "[DATE], [DATE] [GEOGRAPHIC_DATA] Afternoon 12pm - 5pm (Urgent Couriers) $9.99" at bounding box center [78, 377] width 12 height 27
radio input "true"
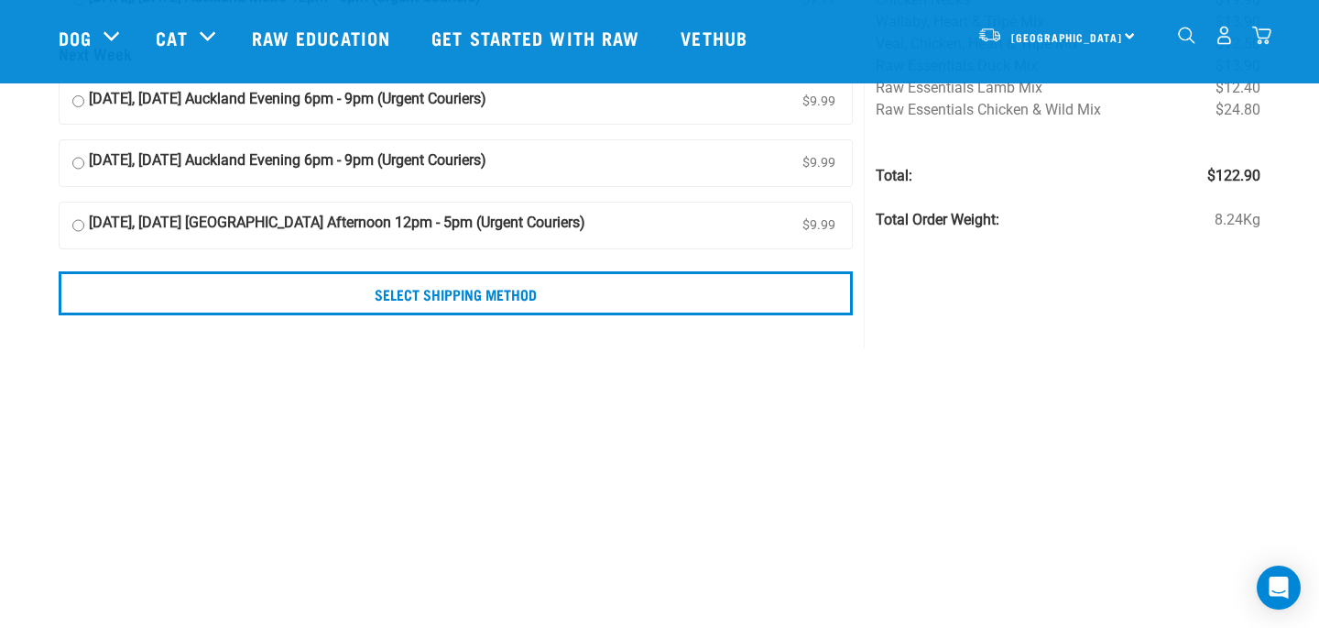
scroll to position [349, 0]
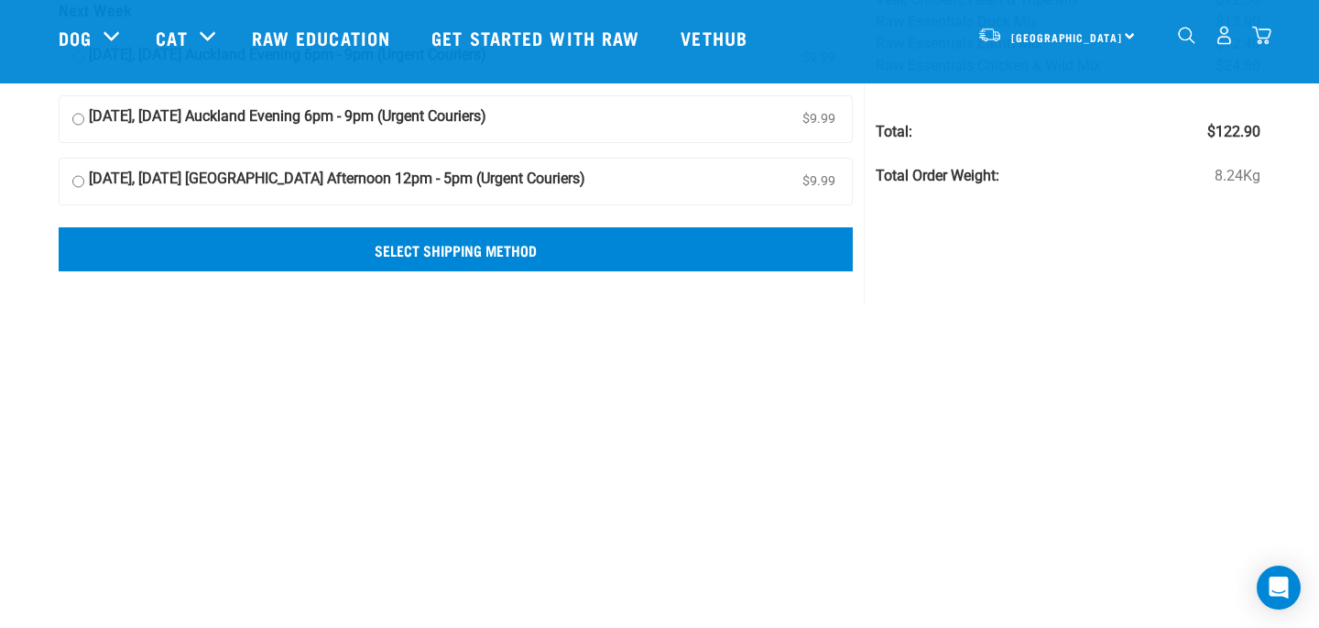
click at [409, 257] on input "Select Shipping Method" at bounding box center [456, 249] width 794 height 44
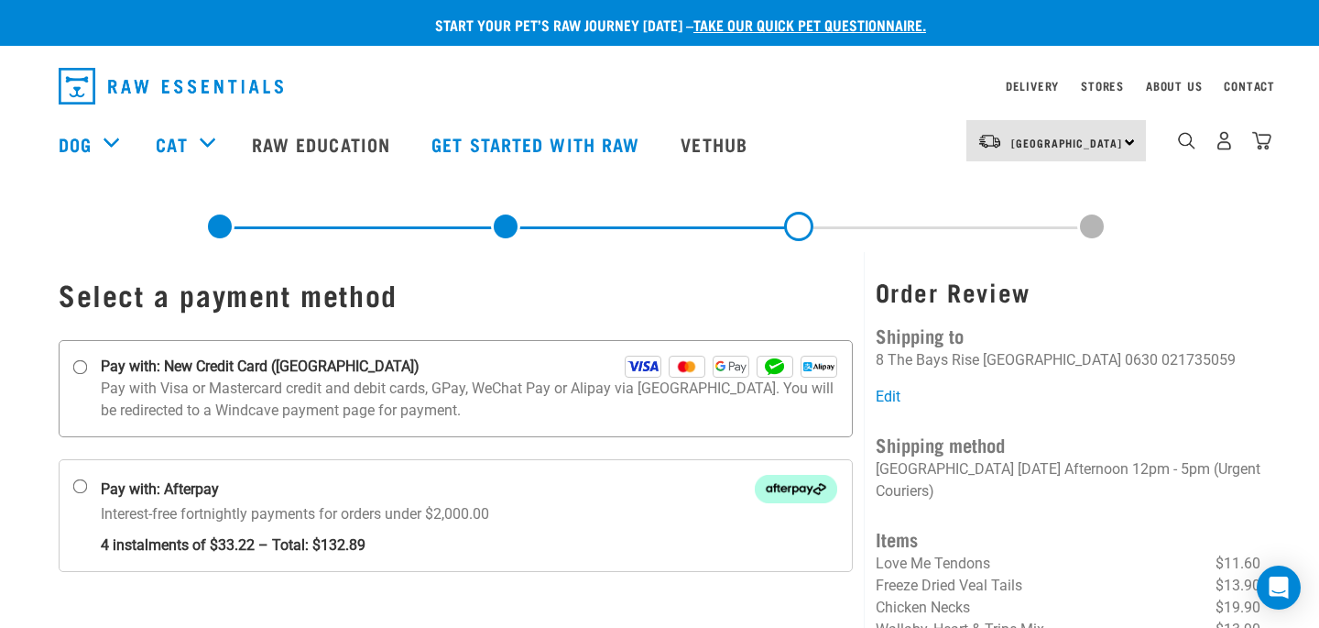
click at [79, 367] on input "Pay with: New Credit Card (Windcave)" at bounding box center [80, 367] width 15 height 15
radio input "true"
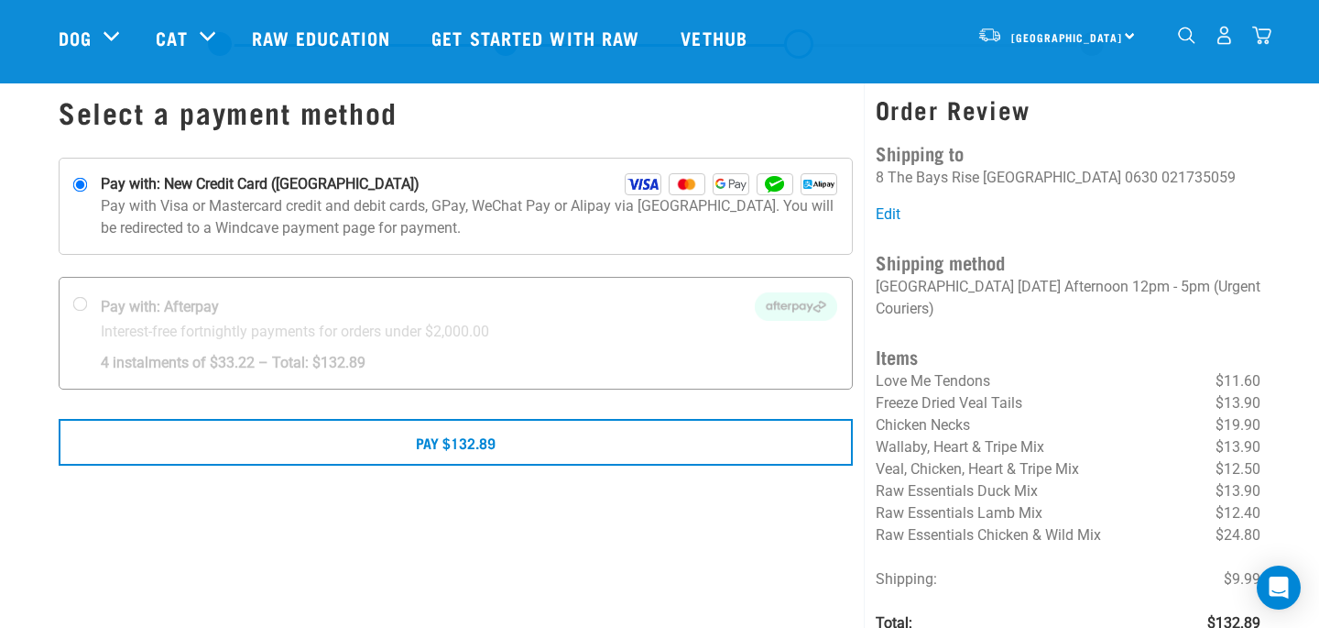
scroll to position [61, 0]
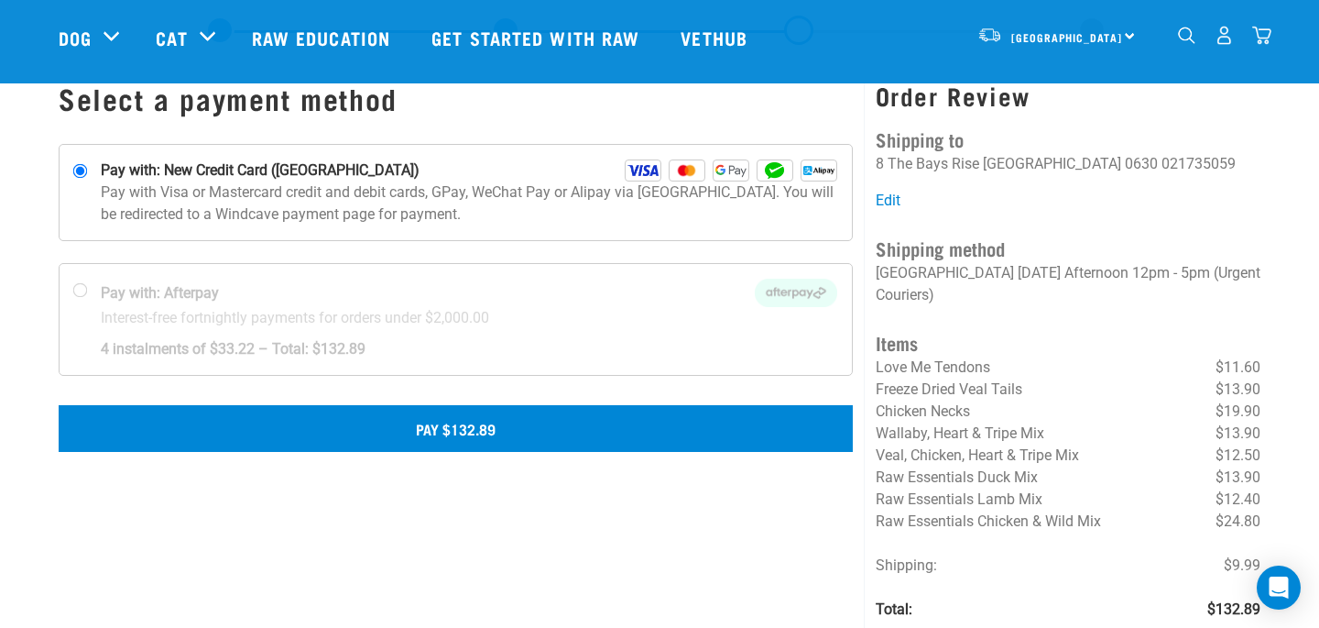
click at [359, 433] on button "Pay $132.89" at bounding box center [456, 428] width 794 height 46
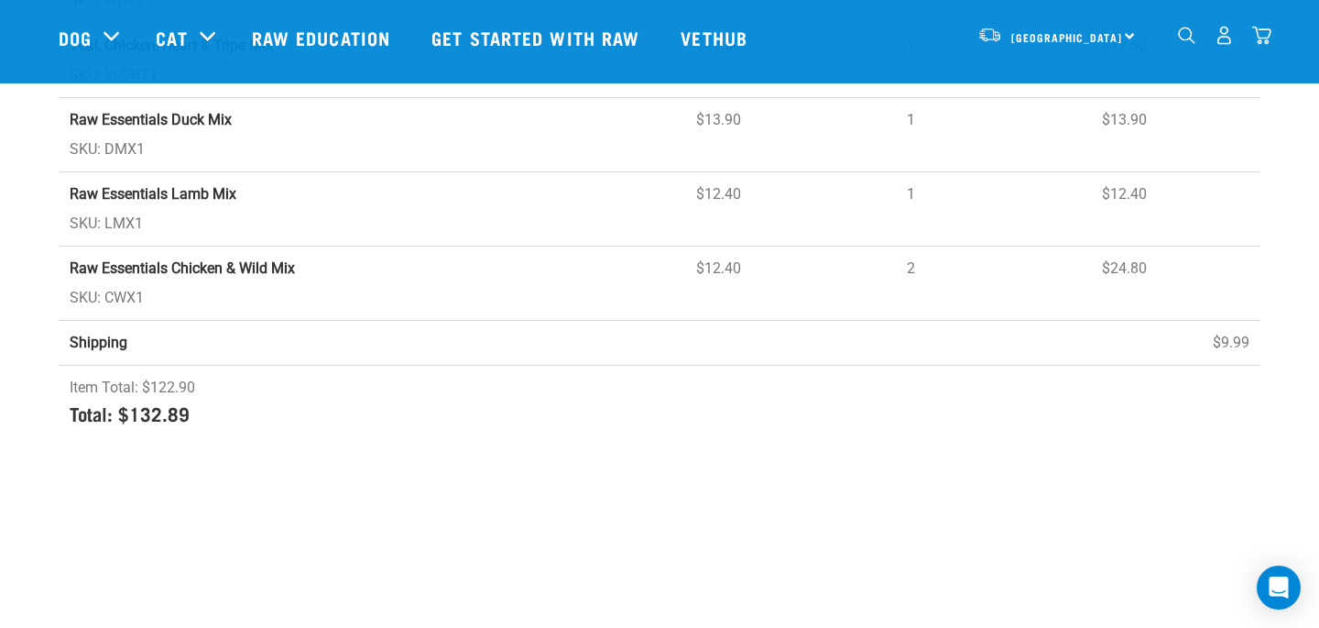
scroll to position [712, 0]
